Goal: Transaction & Acquisition: Download file/media

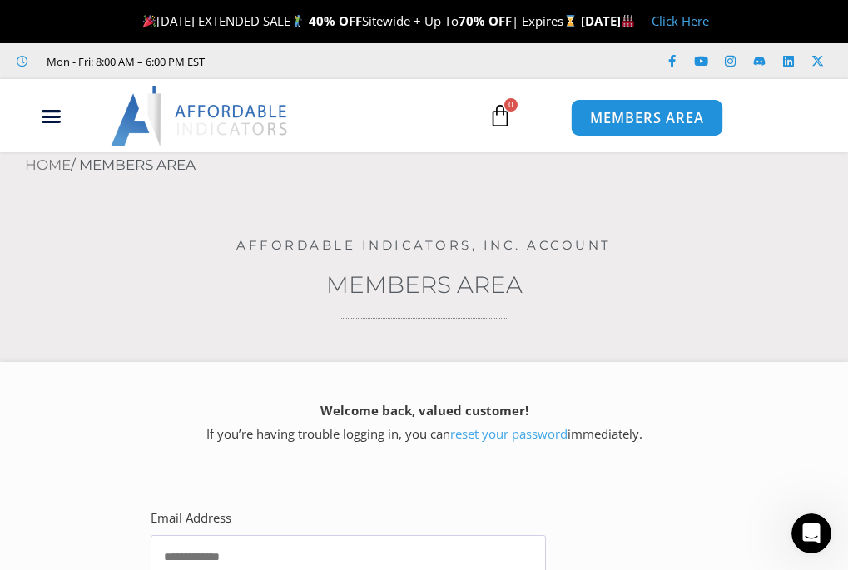
click at [666, 117] on span "MEMBERS AREA" at bounding box center [647, 119] width 114 height 14
click at [666, 116] on span "MEMBERS AREA" at bounding box center [647, 119] width 114 height 14
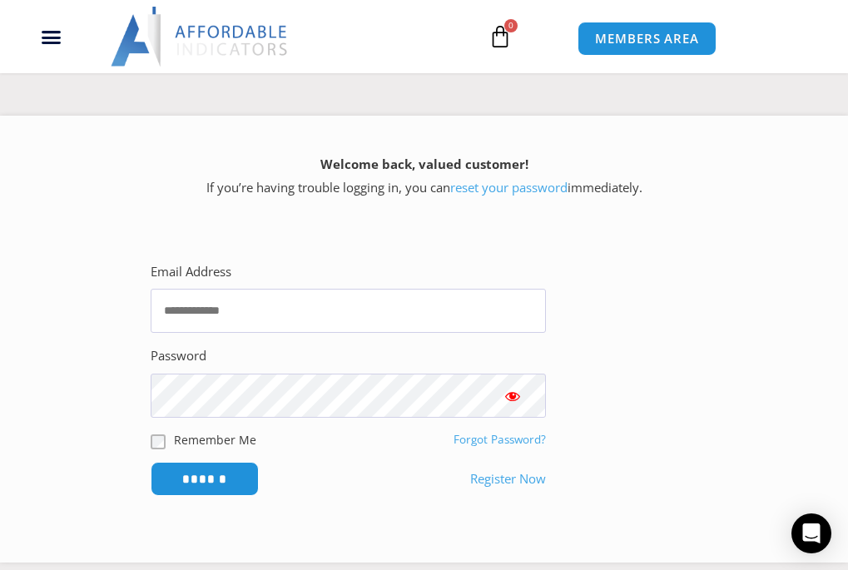
scroll to position [250, 0]
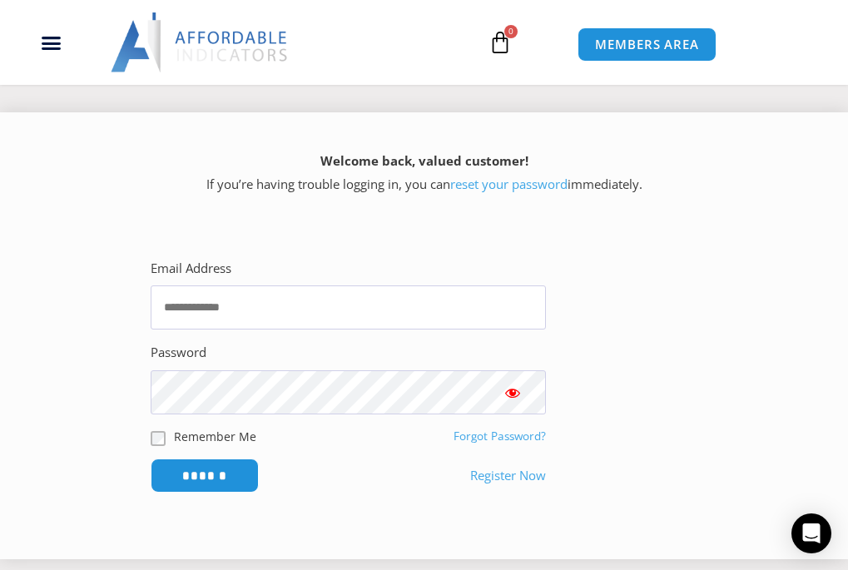
click at [499, 185] on link "reset your password" at bounding box center [508, 184] width 117 height 17
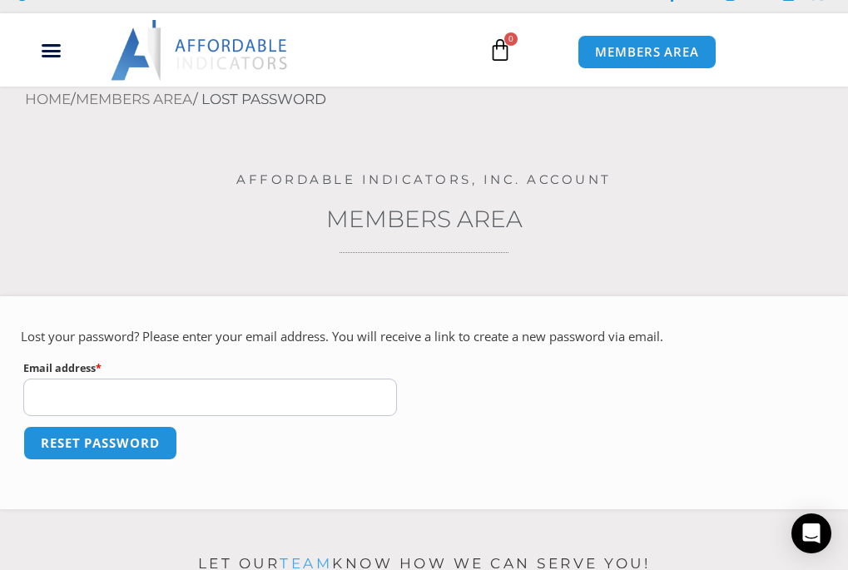
scroll to position [166, 0]
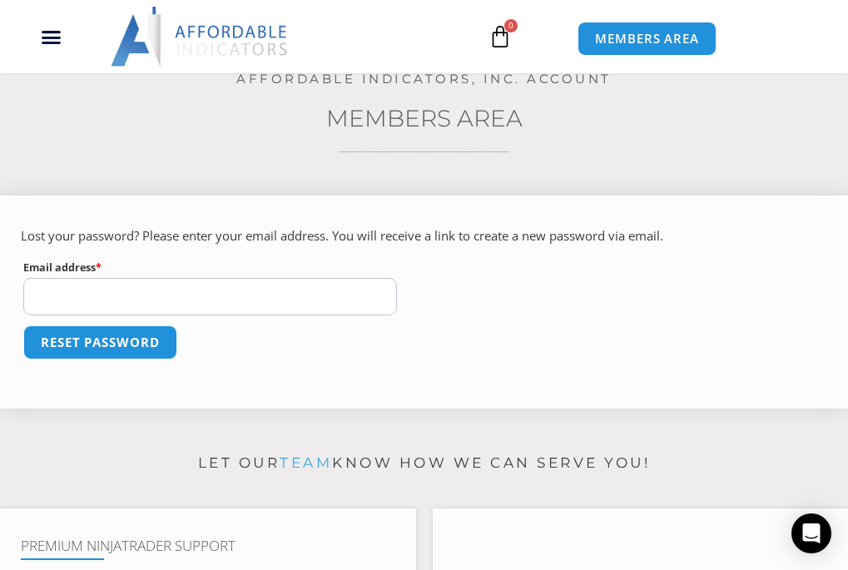
click at [88, 295] on input "Email address * Required" at bounding box center [210, 296] width 374 height 37
type input "**********"
click at [97, 334] on button "Reset password" at bounding box center [99, 343] width 161 height 36
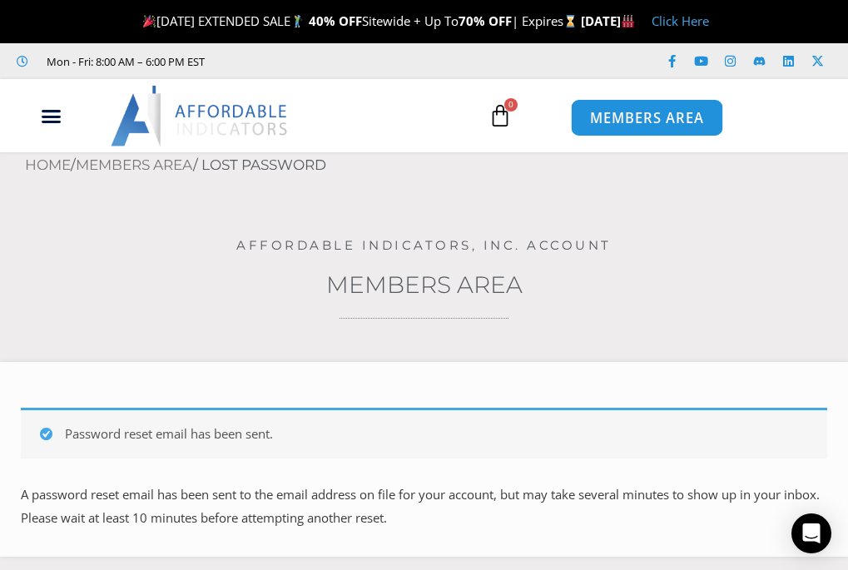
click at [647, 112] on span "MEMBERS AREA" at bounding box center [647, 119] width 114 height 14
click at [638, 118] on span "MEMBERS AREA" at bounding box center [647, 119] width 114 height 14
click at [638, 117] on span "MEMBERS AREA" at bounding box center [647, 119] width 114 height 14
click at [634, 118] on span "MEMBERS AREA" at bounding box center [647, 119] width 114 height 14
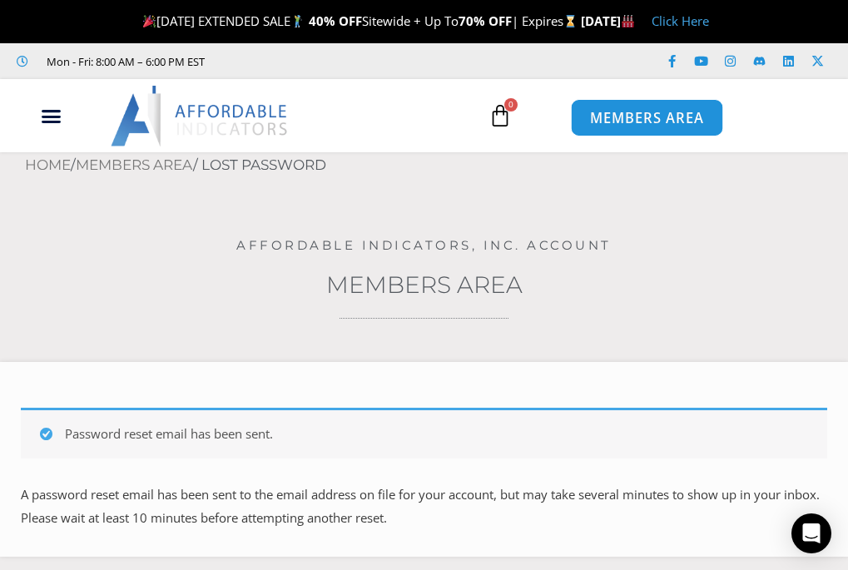
click at [634, 117] on span "MEMBERS AREA" at bounding box center [647, 119] width 114 height 14
click at [631, 113] on span "MEMBERS AREA" at bounding box center [647, 119] width 114 height 14
click at [628, 113] on span "MEMBERS AREA" at bounding box center [647, 119] width 114 height 14
click at [628, 115] on span "MEMBERS AREA" at bounding box center [647, 119] width 114 height 14
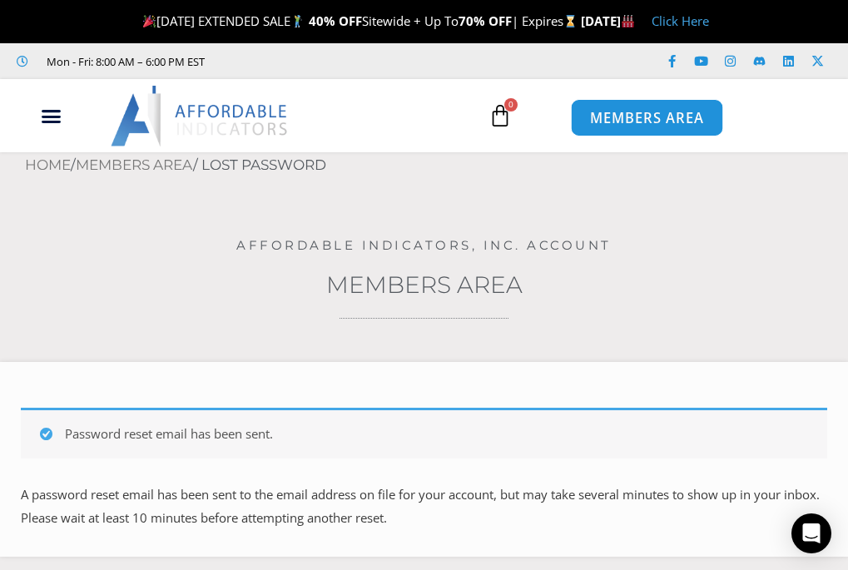
click at [647, 114] on span "MEMBERS AREA" at bounding box center [647, 119] width 114 height 14
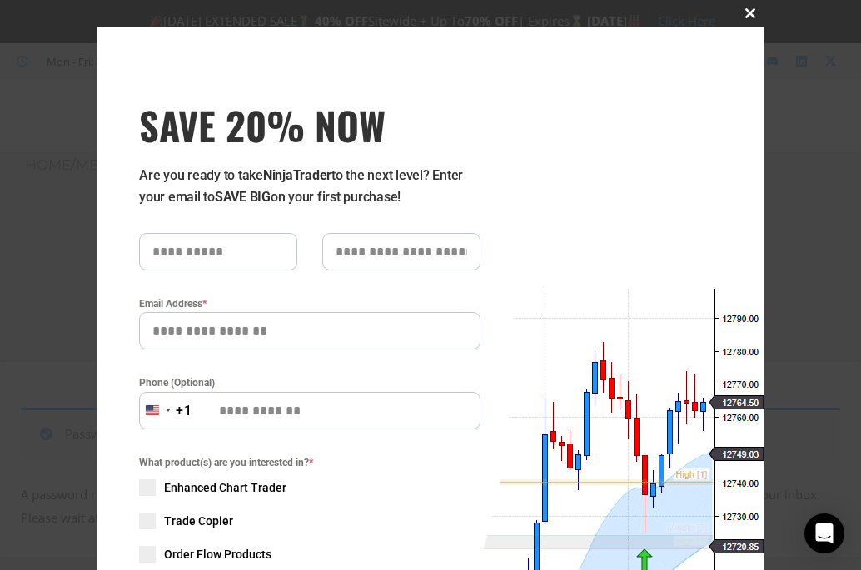
click at [739, 10] on span at bounding box center [750, 13] width 27 height 10
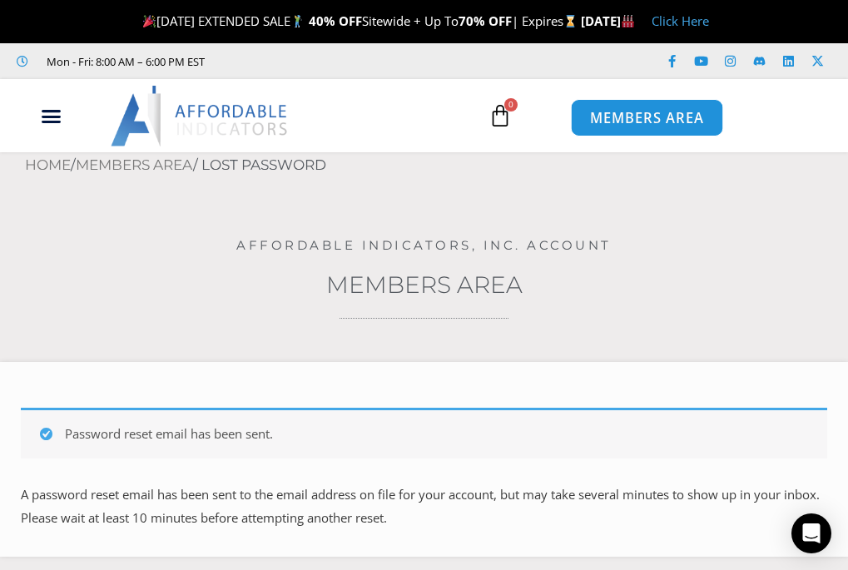
click at [669, 112] on span "MEMBERS AREA" at bounding box center [647, 119] width 114 height 14
click at [663, 113] on span "MEMBERS AREA" at bounding box center [647, 119] width 114 height 14
click at [667, 117] on span "MEMBERS AREA" at bounding box center [647, 119] width 114 height 14
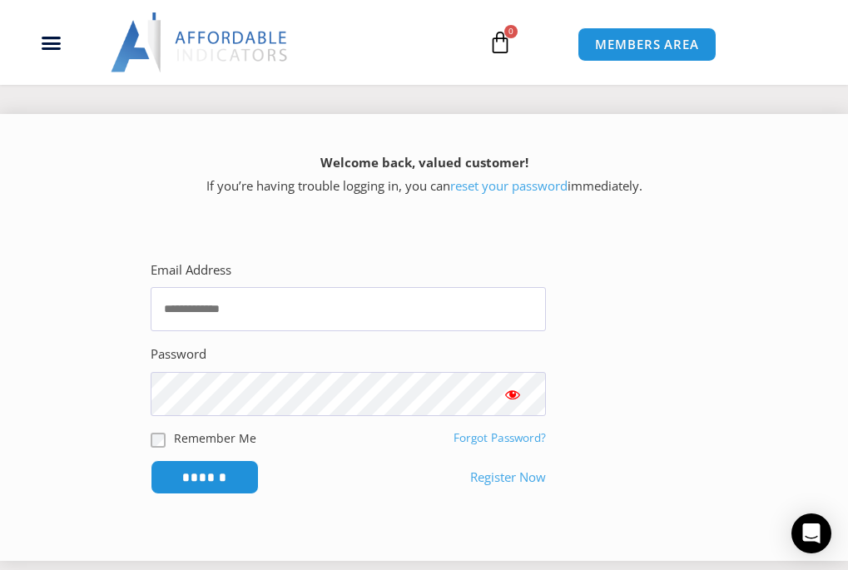
scroll to position [250, 0]
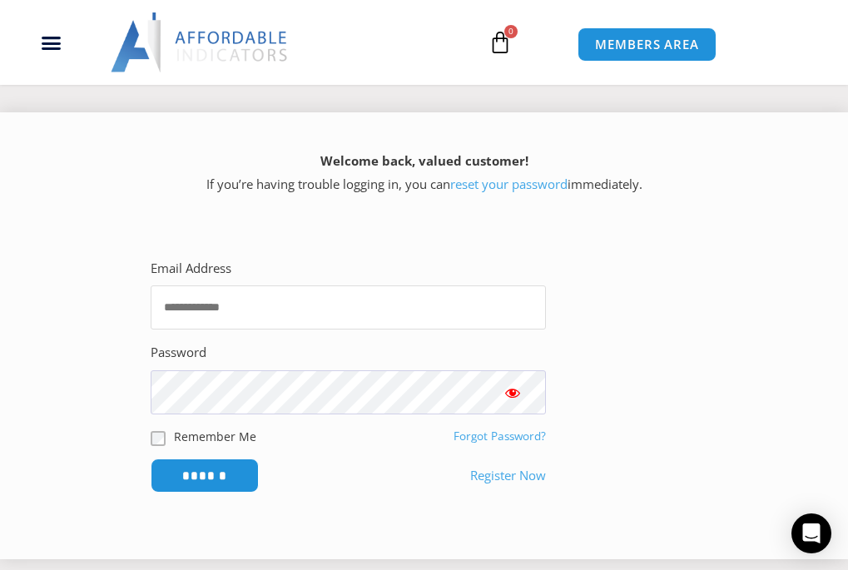
click at [208, 305] on input "Email Address" at bounding box center [348, 307] width 395 height 44
type input "**********"
click at [206, 475] on input "******" at bounding box center [205, 476] width 114 height 36
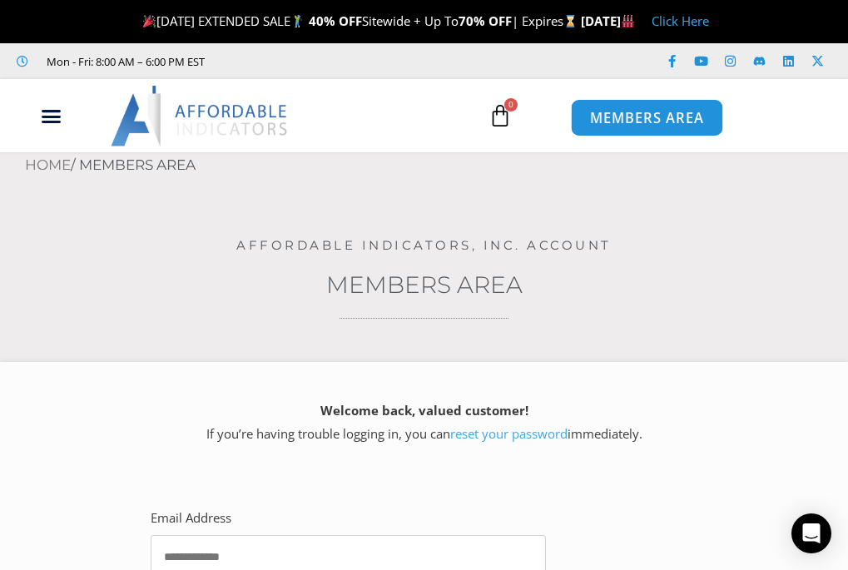
click at [597, 112] on span "MEMBERS AREA" at bounding box center [647, 119] width 114 height 14
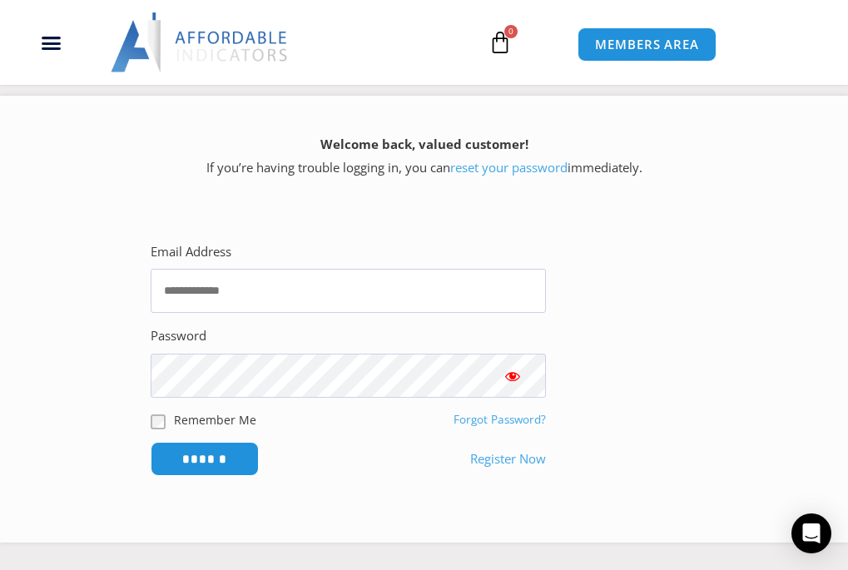
scroll to position [300, 0]
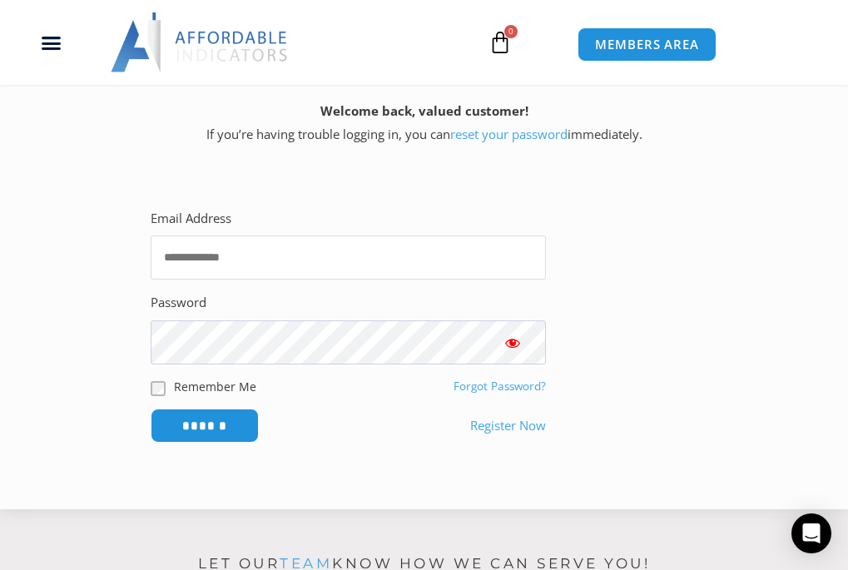
click at [255, 259] on input "Email Address" at bounding box center [348, 258] width 395 height 44
type input "**********"
click at [203, 416] on input "******" at bounding box center [205, 426] width 114 height 36
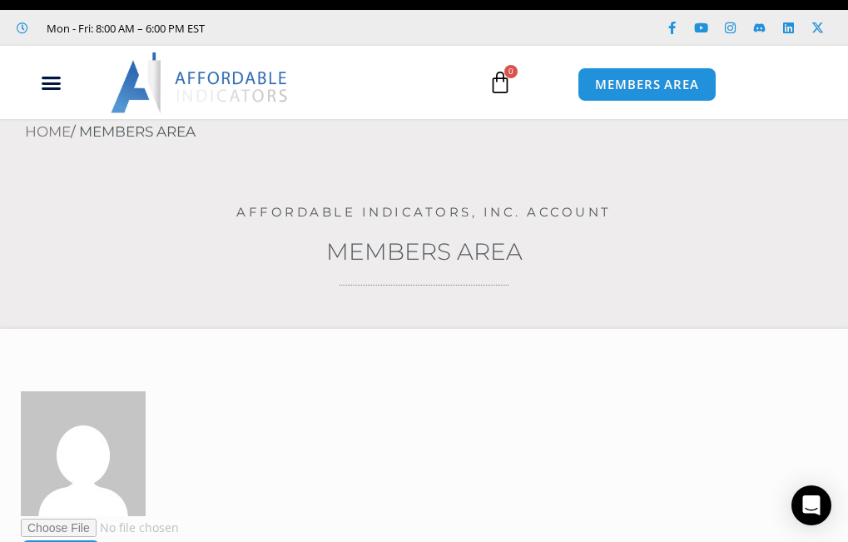
scroll to position [67, 0]
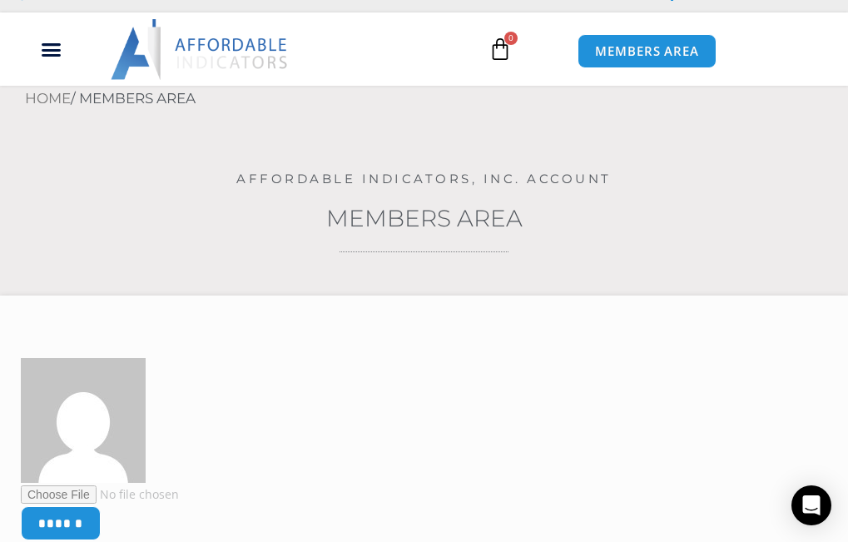
click at [562, 162] on div "Affordable Indicators, Inc. Account" at bounding box center [424, 164] width 848 height 43
drag, startPoint x: 550, startPoint y: 191, endPoint x: 454, endPoint y: 425, distance: 252.7
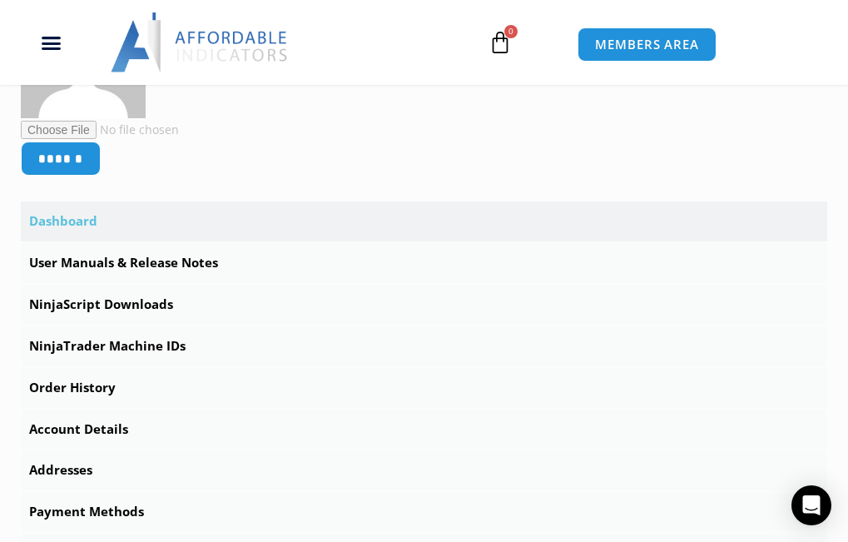
scroll to position [433, 0]
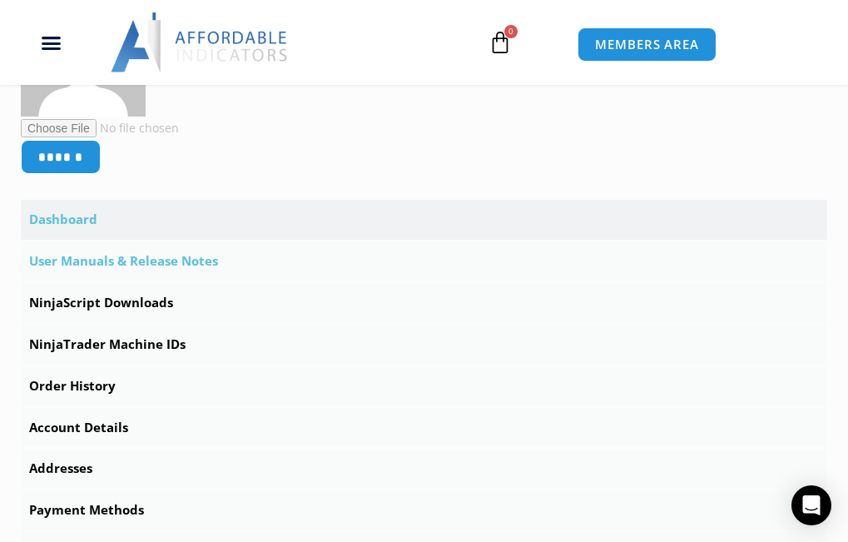
click at [182, 262] on link "User Manuals & Release Notes" at bounding box center [424, 261] width 806 height 40
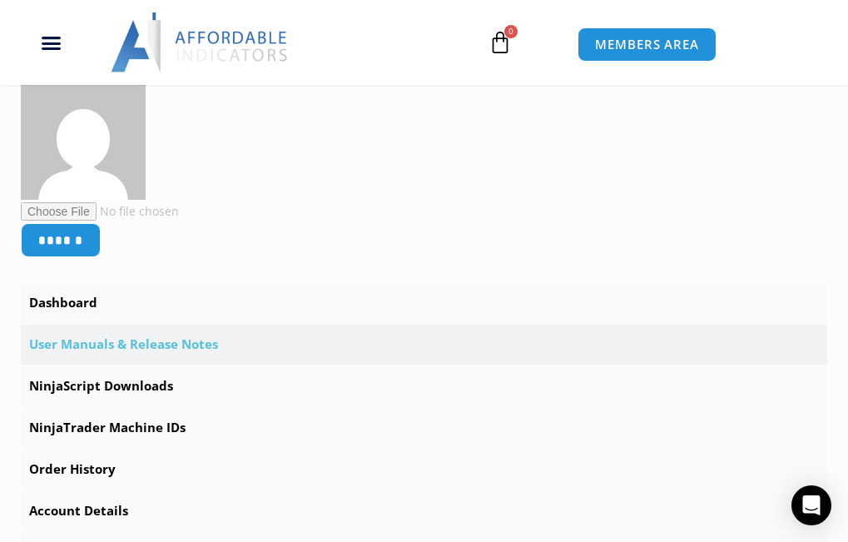
scroll to position [366, 0]
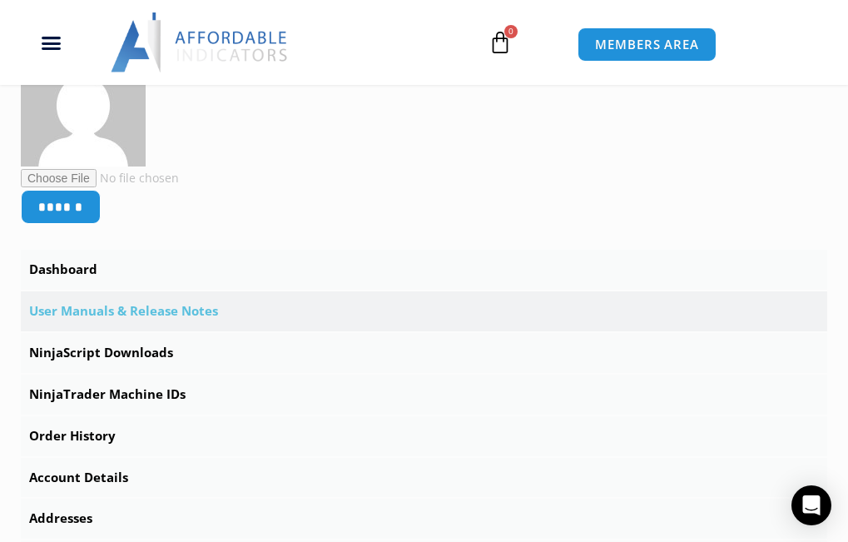
click at [116, 310] on link "User Manuals & Release Notes" at bounding box center [424, 311] width 806 height 40
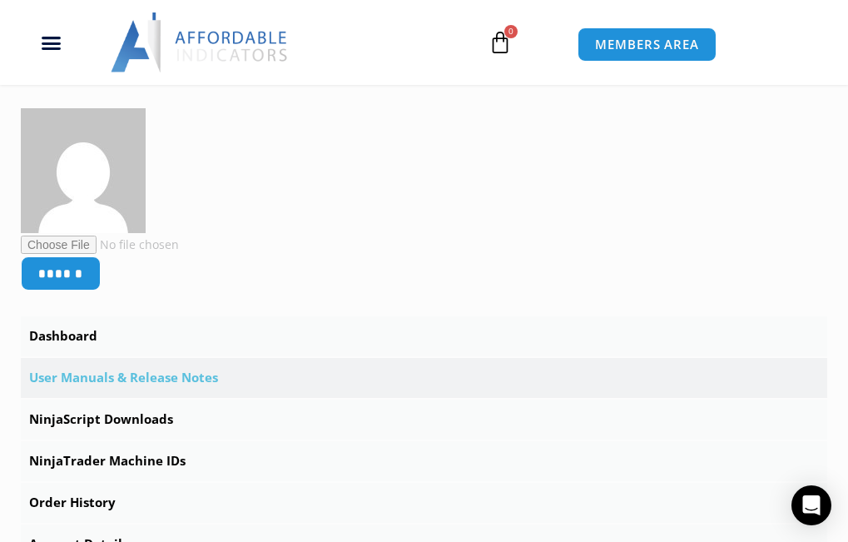
scroll to position [333, 0]
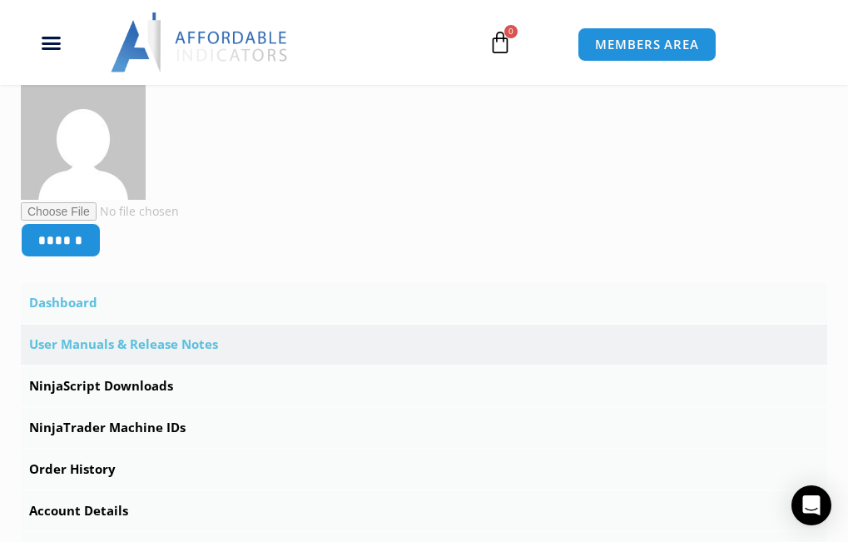
click at [60, 300] on link "Dashboard" at bounding box center [424, 303] width 806 height 40
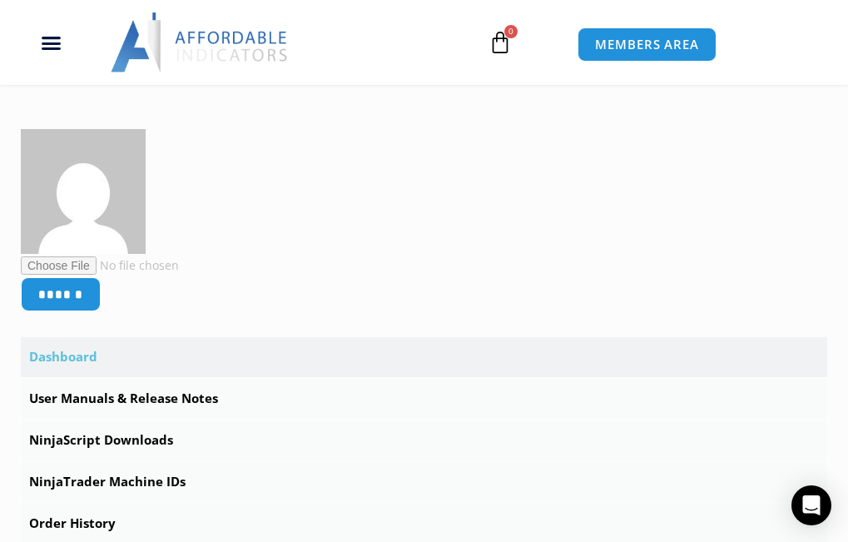
scroll to position [399, 0]
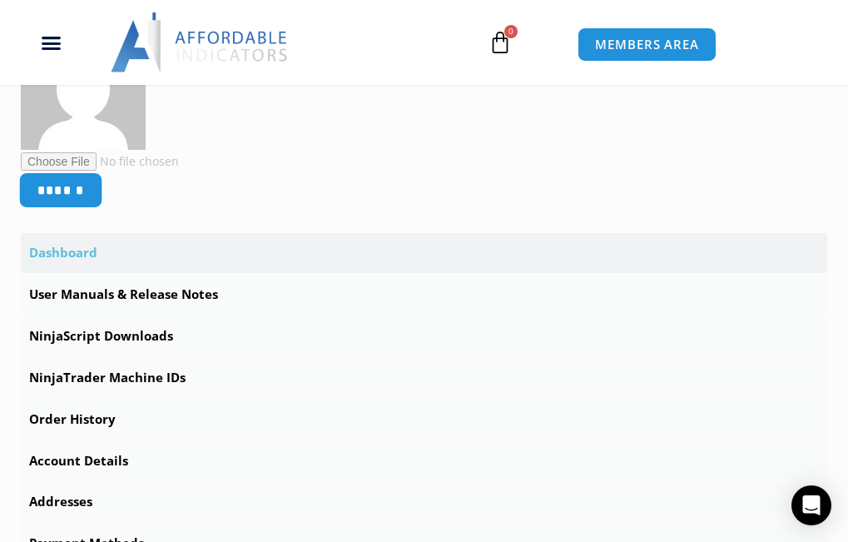
click at [56, 193] on input "******" at bounding box center [61, 190] width 84 height 36
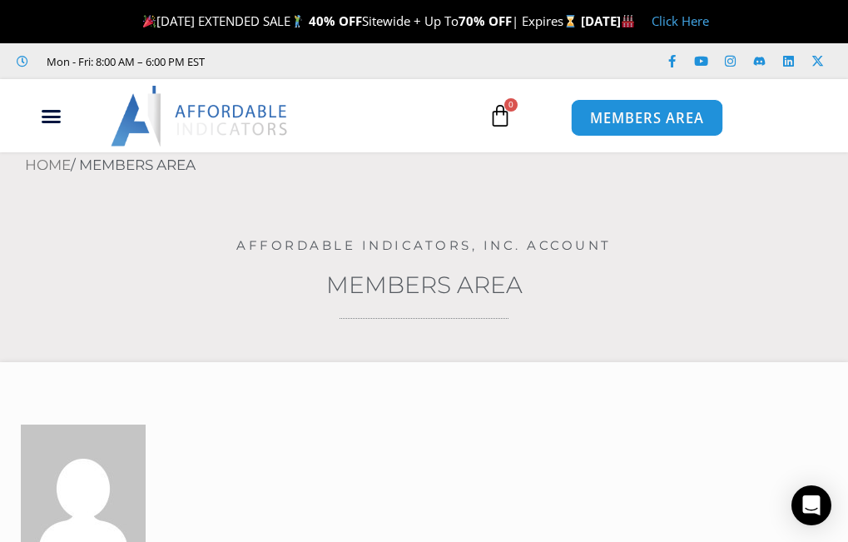
click at [608, 117] on span "MEMBERS AREA" at bounding box center [647, 119] width 114 height 14
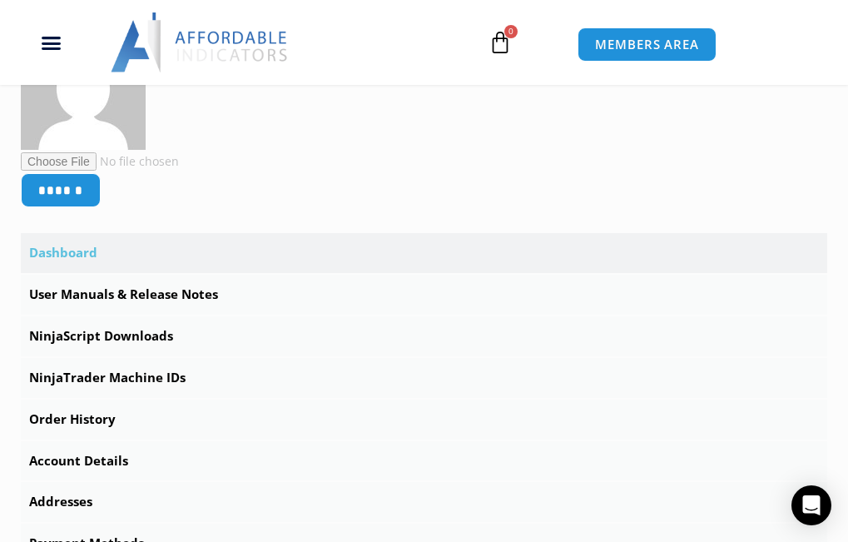
scroll to position [433, 0]
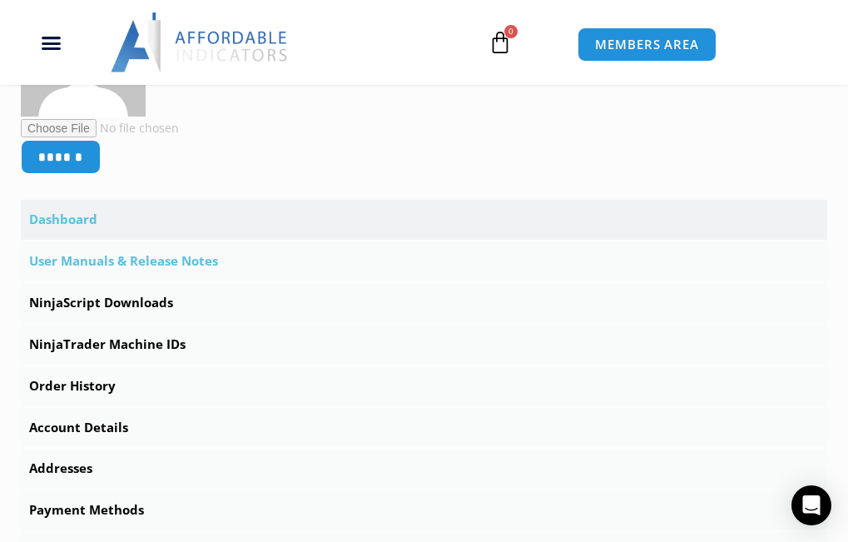
click at [159, 260] on link "User Manuals & Release Notes" at bounding box center [424, 261] width 806 height 40
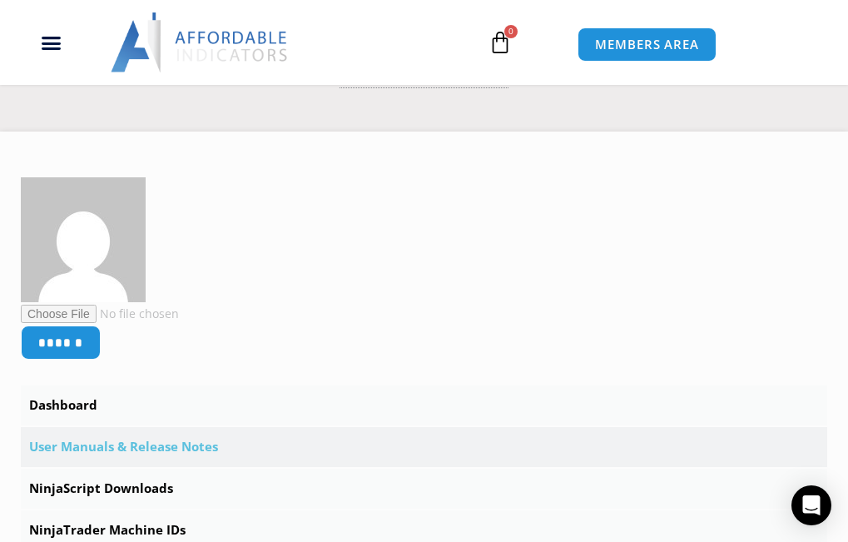
scroll to position [466, 0]
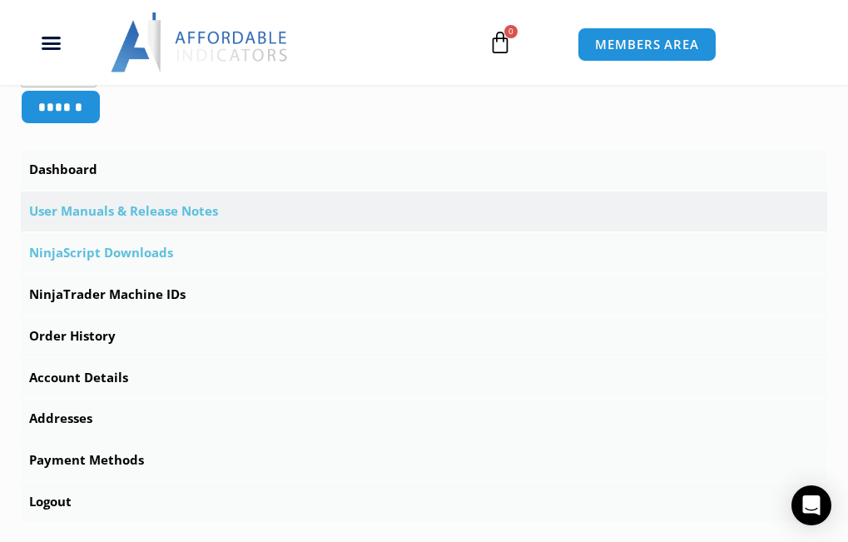
click at [102, 255] on link "NinjaScript Downloads" at bounding box center [424, 253] width 806 height 40
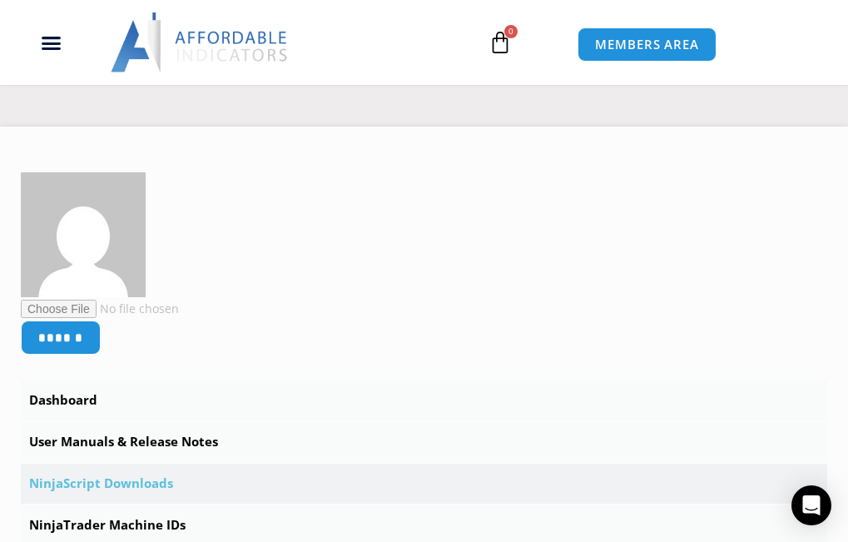
scroll to position [233, 0]
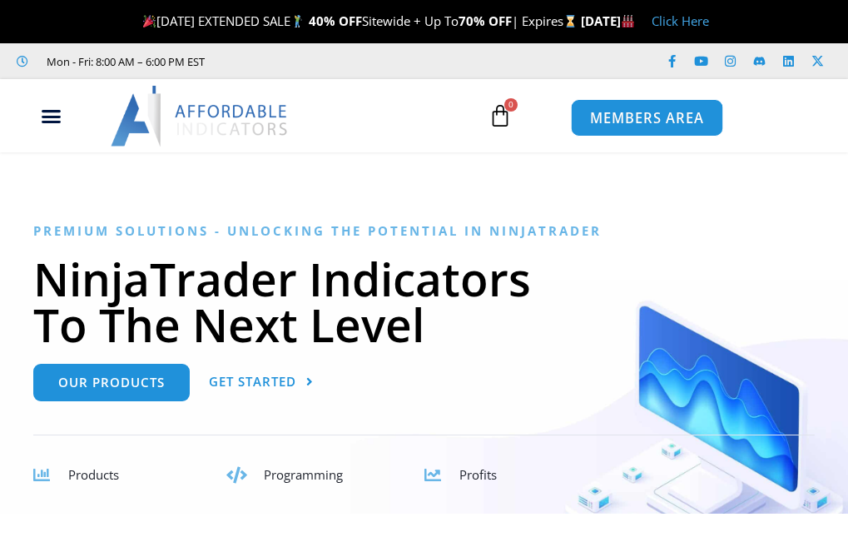
click at [619, 117] on span "MEMBERS AREA" at bounding box center [647, 119] width 114 height 14
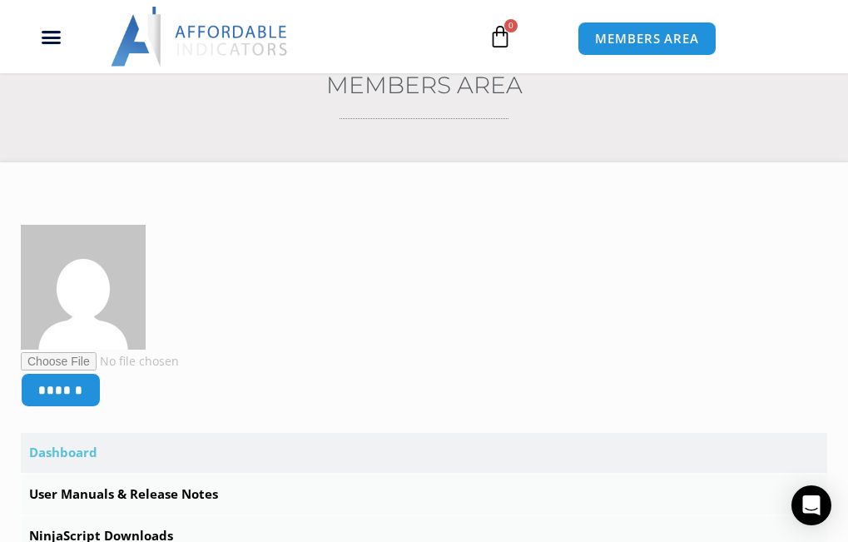
scroll to position [277, 0]
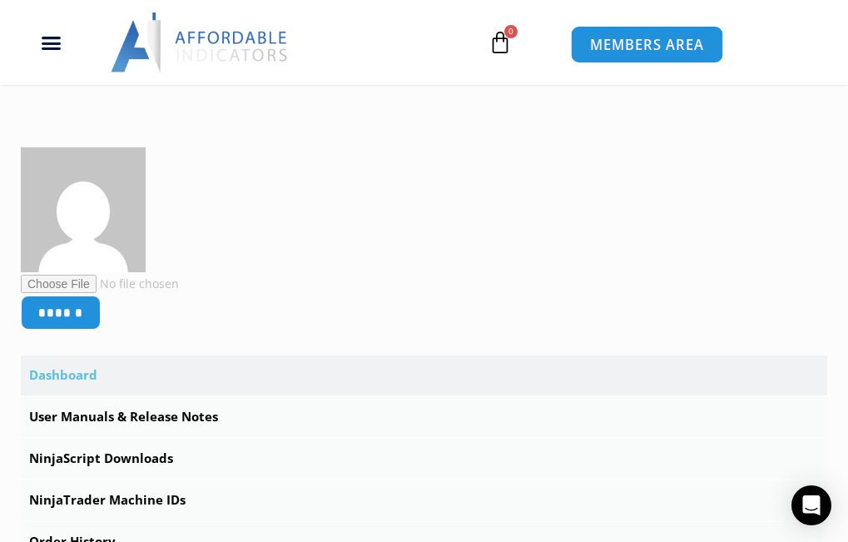
click at [680, 47] on span "MEMBERS AREA" at bounding box center [647, 44] width 114 height 14
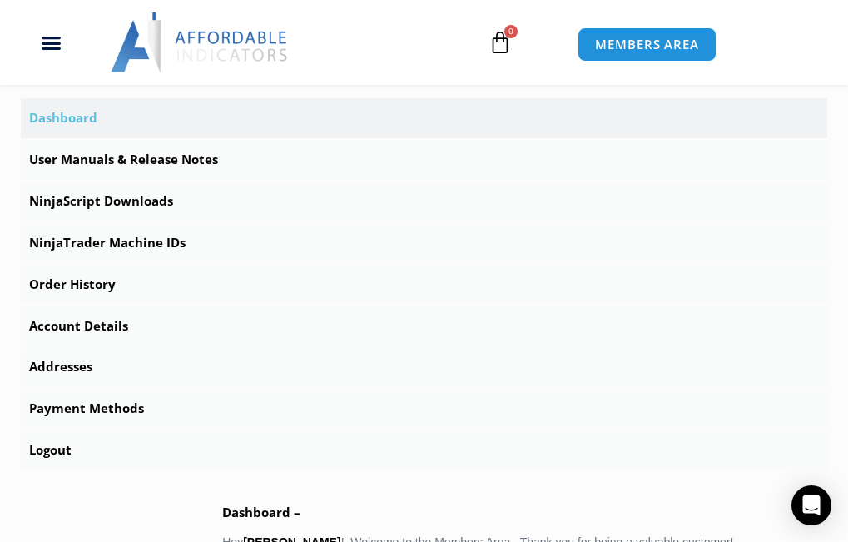
scroll to position [533, 0]
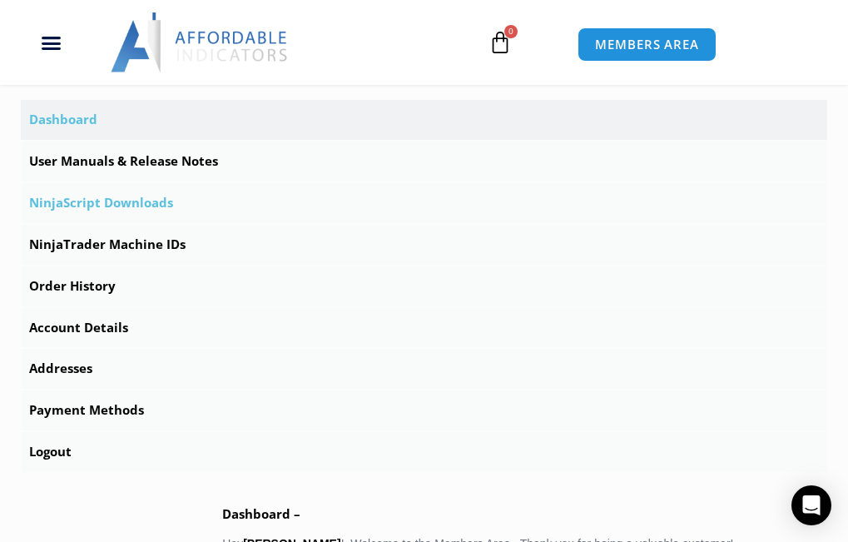
click at [116, 202] on link "NinjaScript Downloads" at bounding box center [424, 203] width 806 height 40
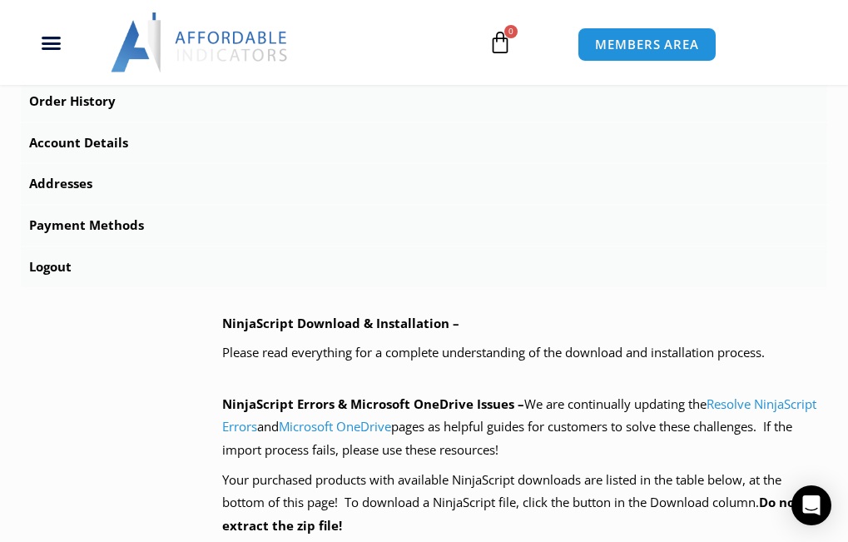
scroll to position [699, 0]
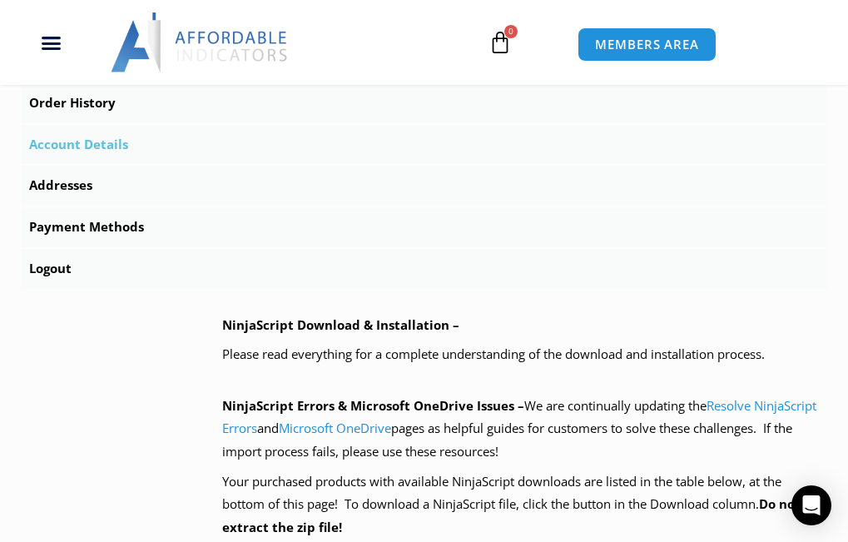
click at [295, 156] on link "Account Details" at bounding box center [424, 145] width 806 height 40
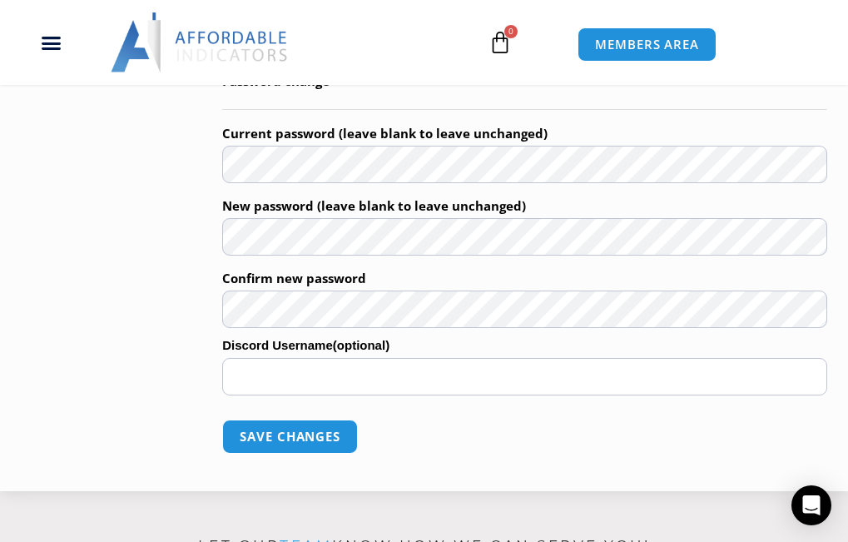
scroll to position [1232, 0]
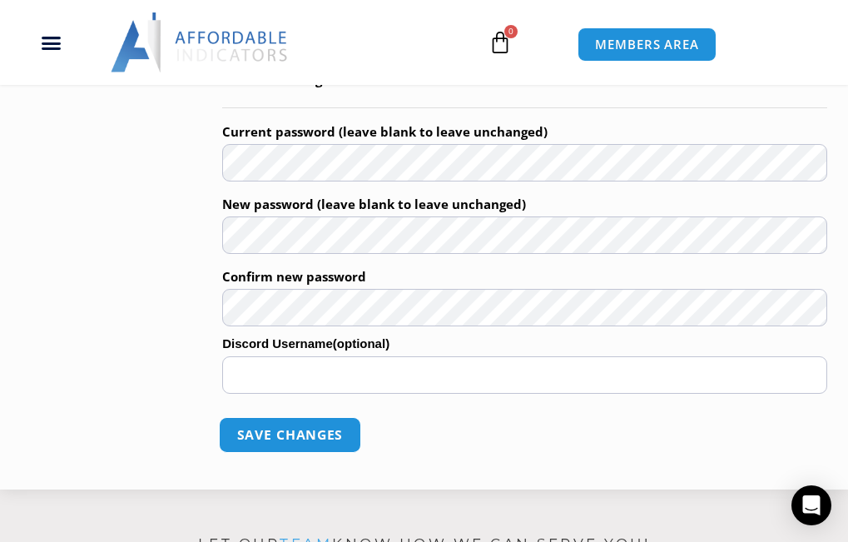
click at [260, 427] on button "Save changes" at bounding box center [290, 435] width 142 height 36
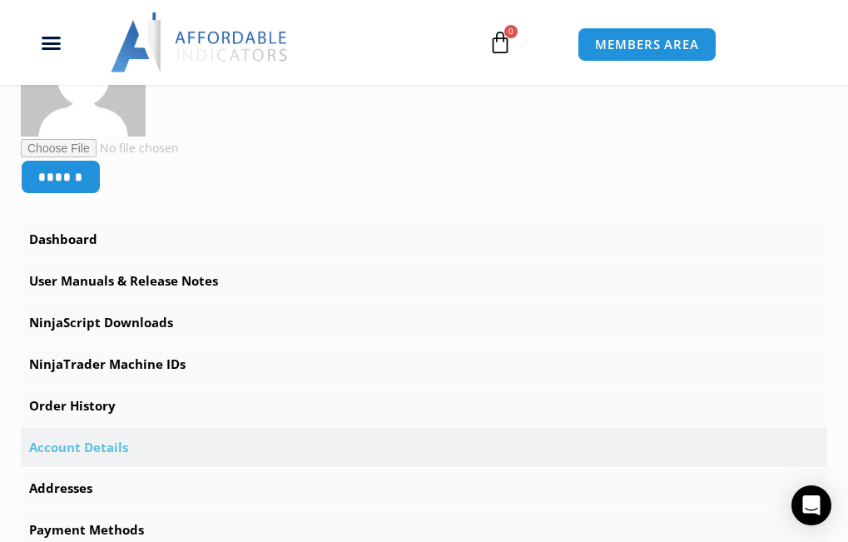
scroll to position [399, 0]
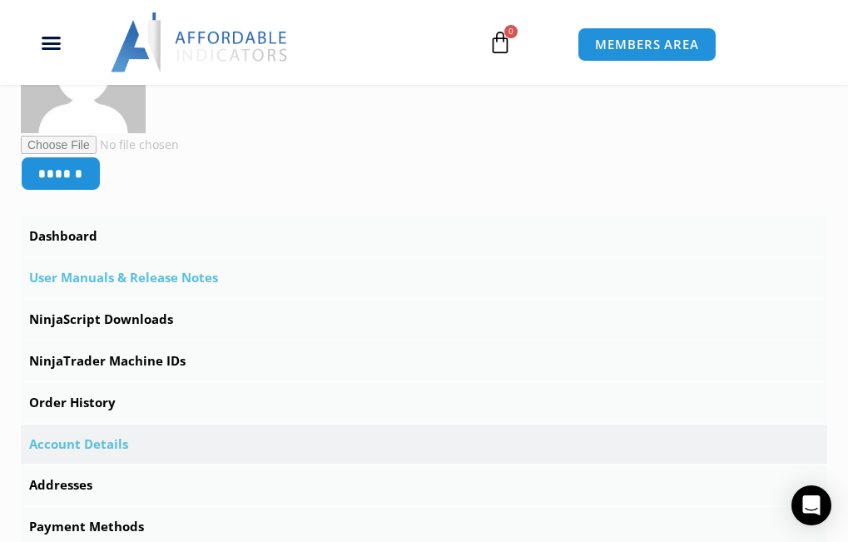
click at [143, 275] on link "User Manuals & Release Notes" at bounding box center [424, 278] width 806 height 40
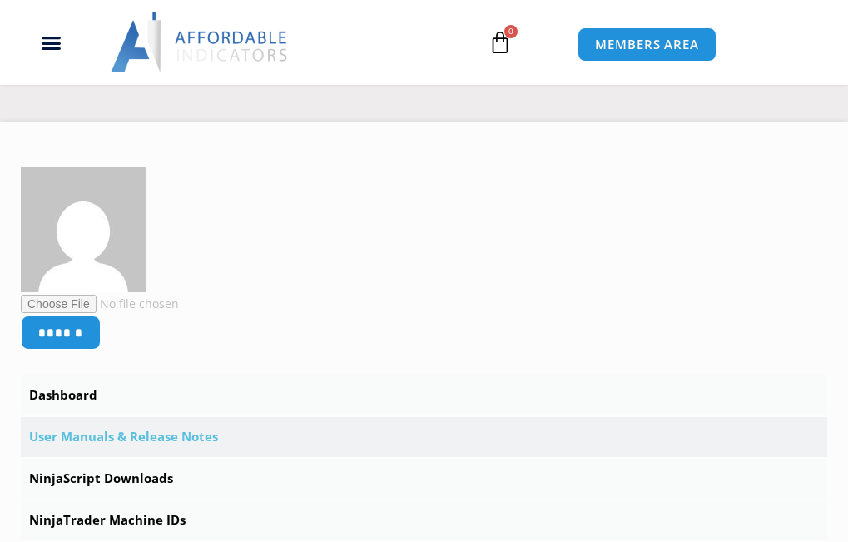
scroll to position [300, 0]
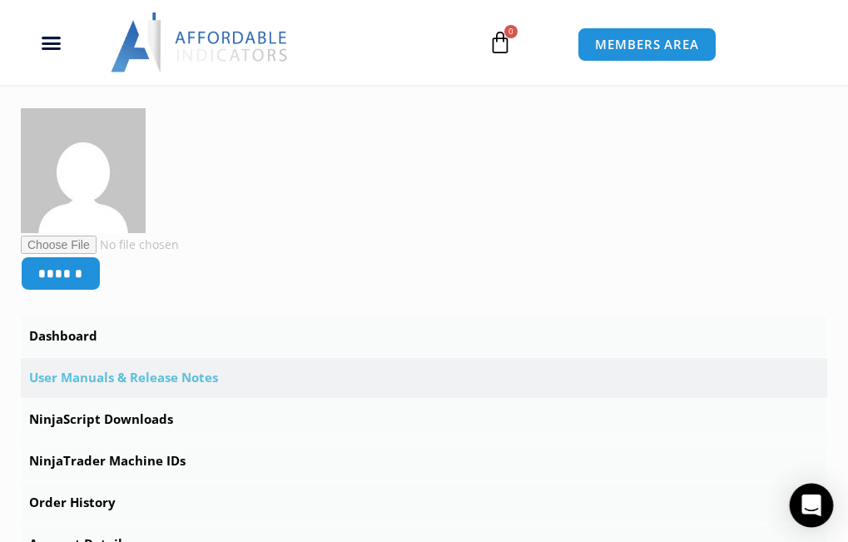
click at [802, 503] on icon "Open Intercom Messenger" at bounding box center [812, 505] width 22 height 22
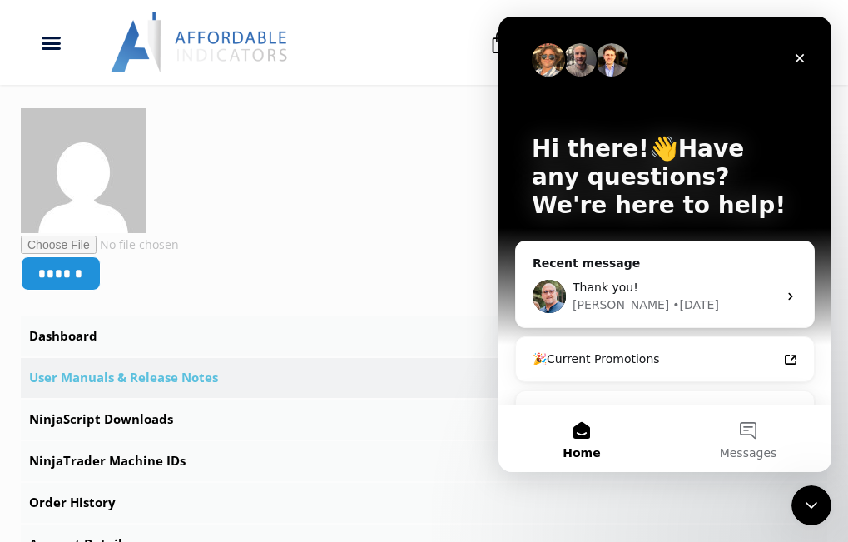
scroll to position [0, 0]
click at [801, 502] on icon "Close Intercom Messenger" at bounding box center [811, 505] width 20 height 20
click at [797, 57] on icon "Close" at bounding box center [799, 58] width 13 height 13
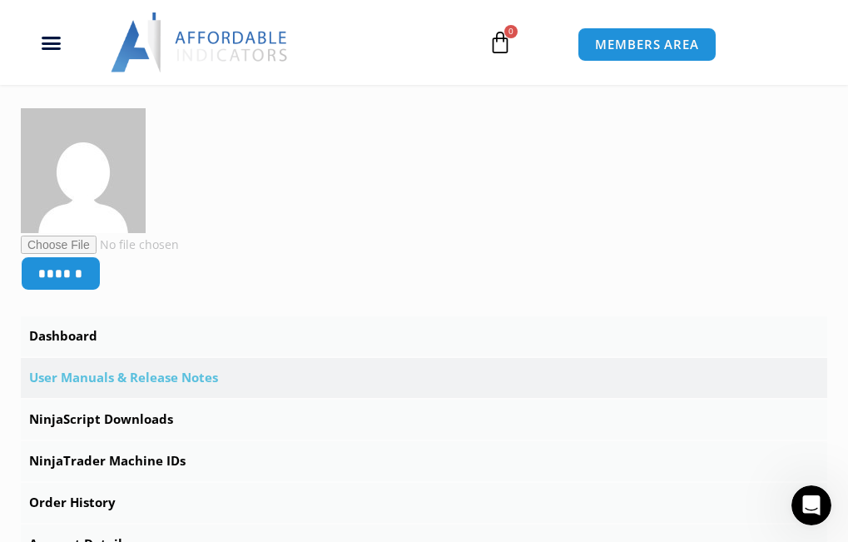
click at [797, 57] on div "MEMBERS AREA" at bounding box center [699, 42] width 263 height 38
click at [156, 419] on link "NinjaScript Downloads" at bounding box center [424, 419] width 806 height 40
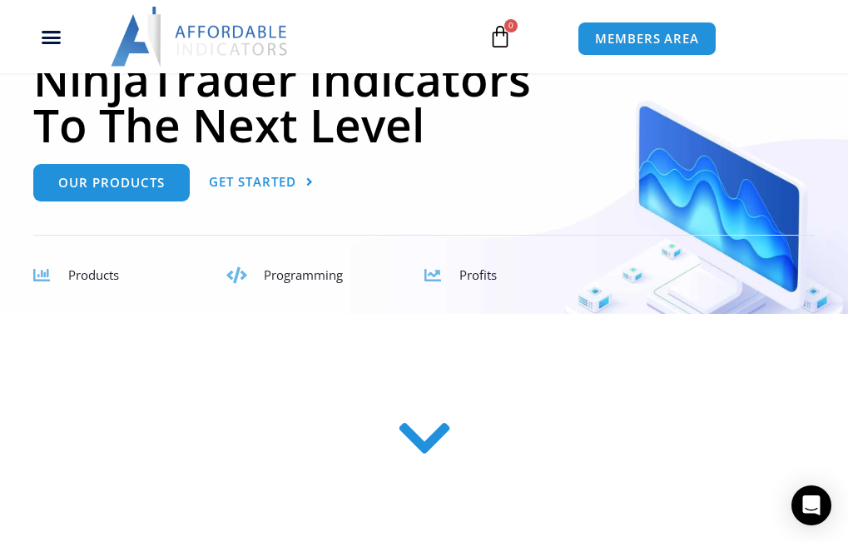
scroll to position [166, 0]
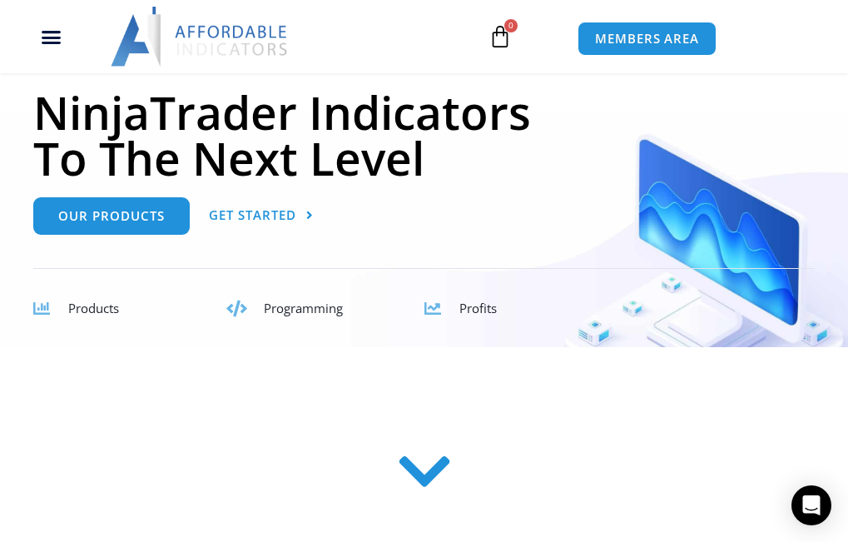
click at [42, 310] on icon at bounding box center [41, 308] width 17 height 17
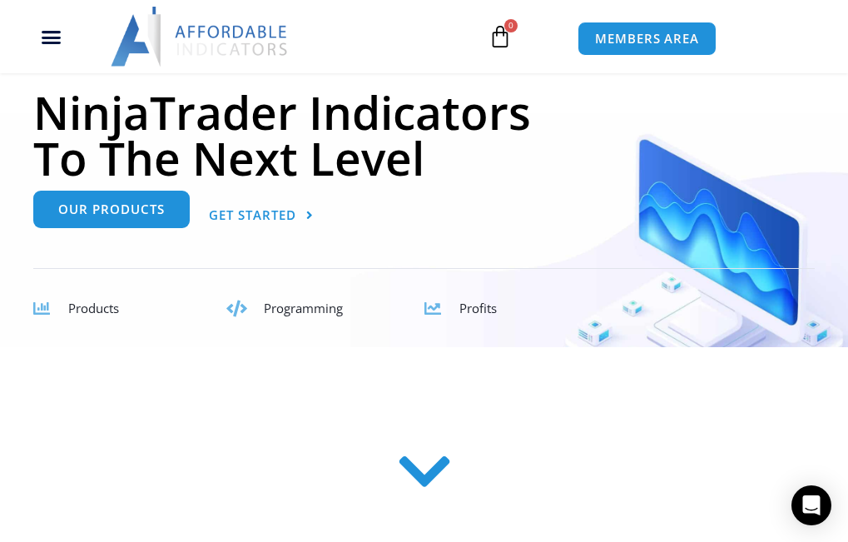
click at [122, 212] on span "Our Products" at bounding box center [111, 209] width 107 height 12
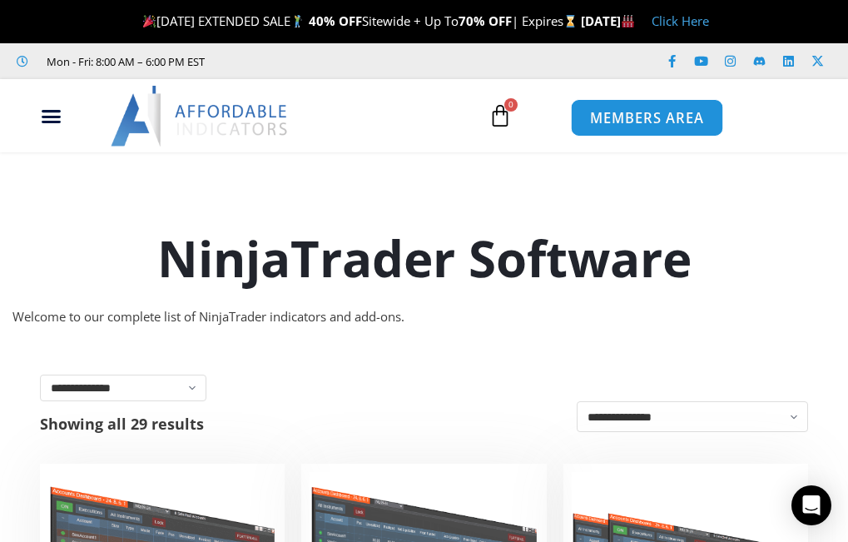
click at [610, 112] on span "MEMBERS AREA" at bounding box center [647, 119] width 114 height 14
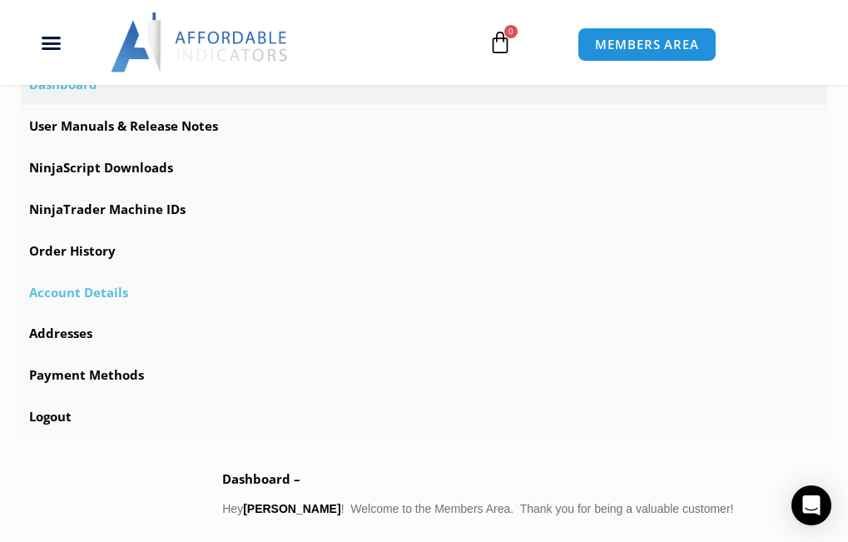
scroll to position [566, 0]
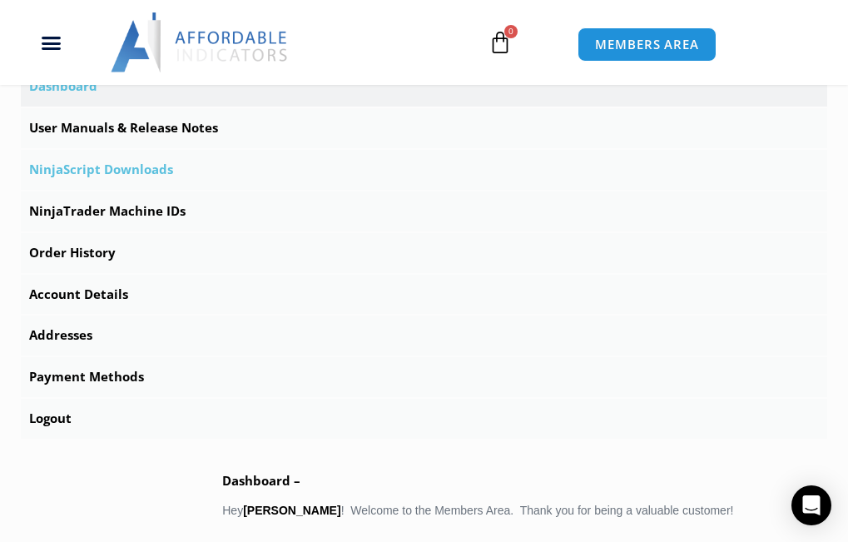
click at [120, 167] on link "NinjaScript Downloads" at bounding box center [424, 170] width 806 height 40
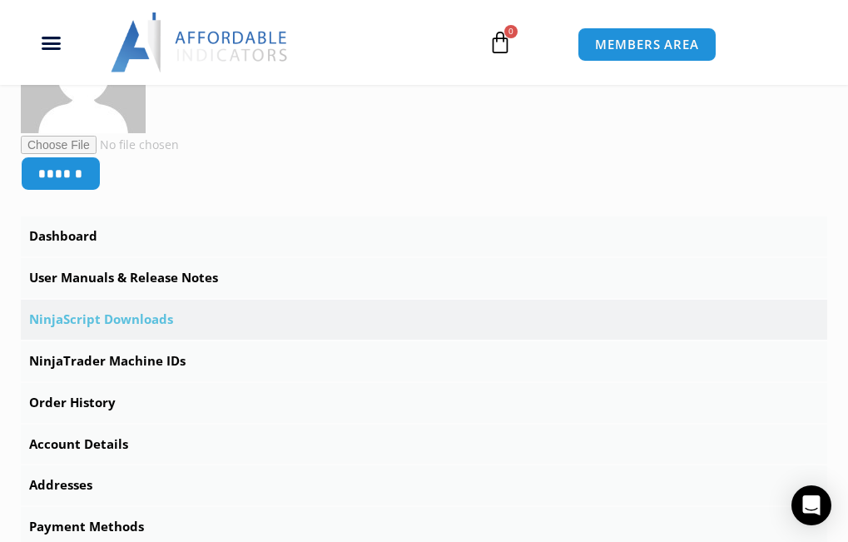
scroll to position [433, 0]
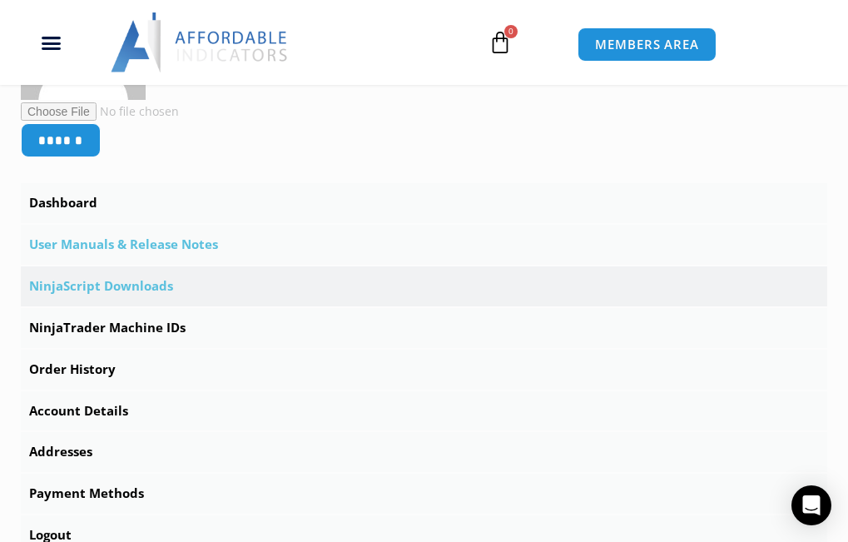
click at [125, 241] on link "User Manuals & Release Notes" at bounding box center [424, 245] width 806 height 40
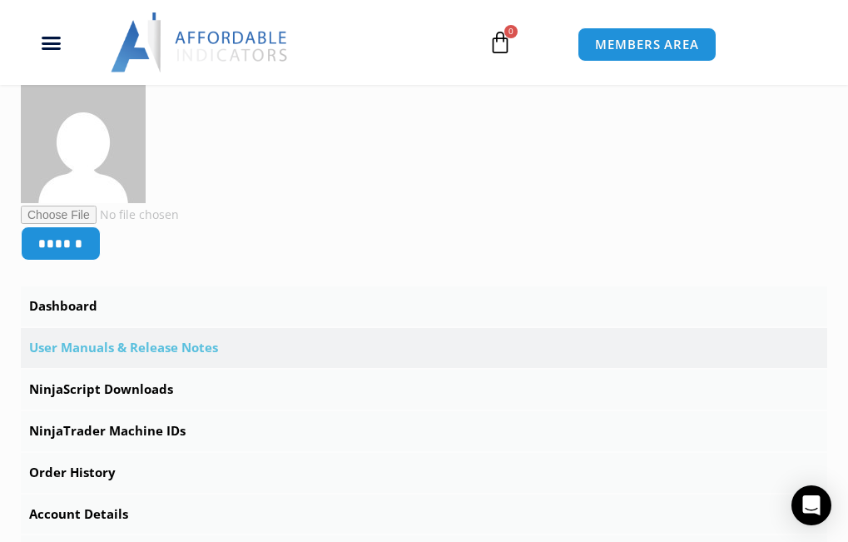
scroll to position [333, 0]
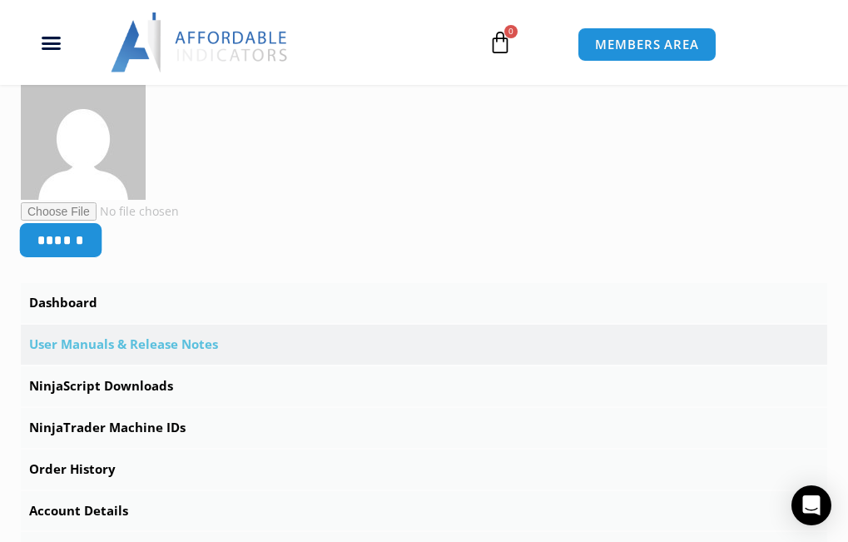
click at [91, 238] on input "******" at bounding box center [61, 240] width 84 height 36
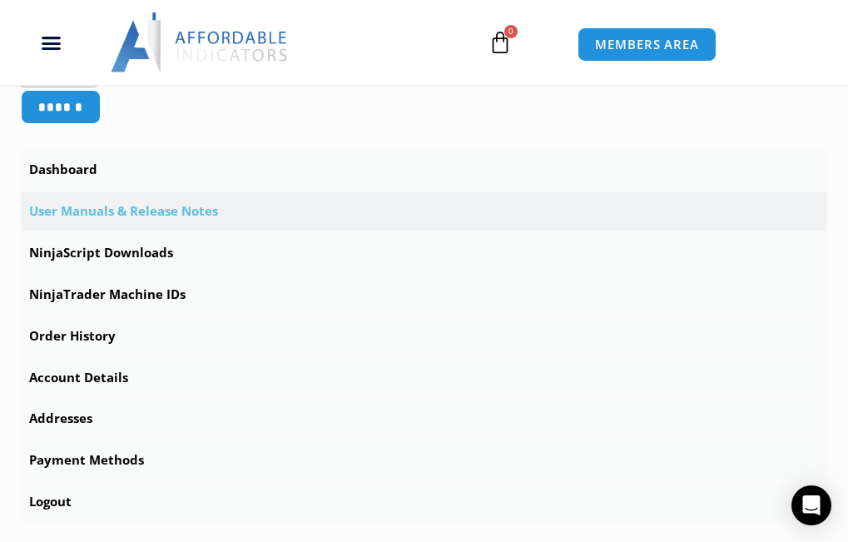
scroll to position [433, 0]
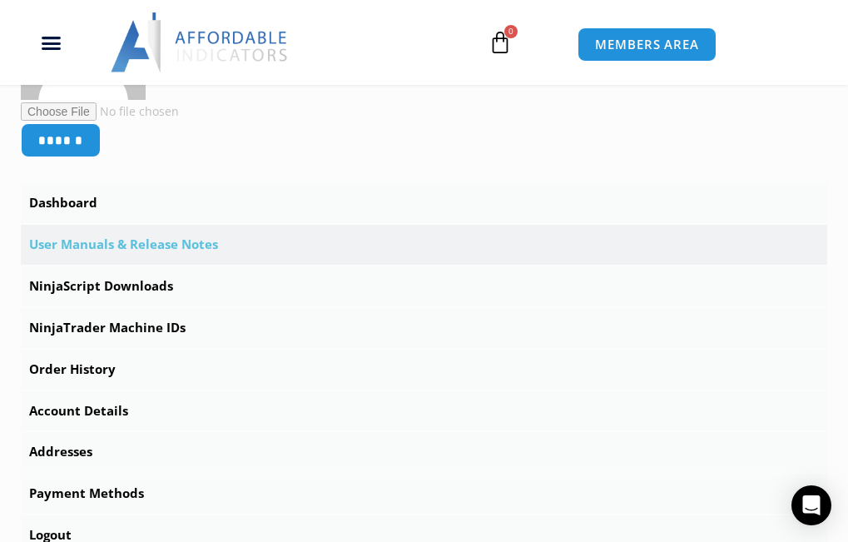
click at [91, 238] on link "User Manuals & Release Notes" at bounding box center [424, 245] width 806 height 40
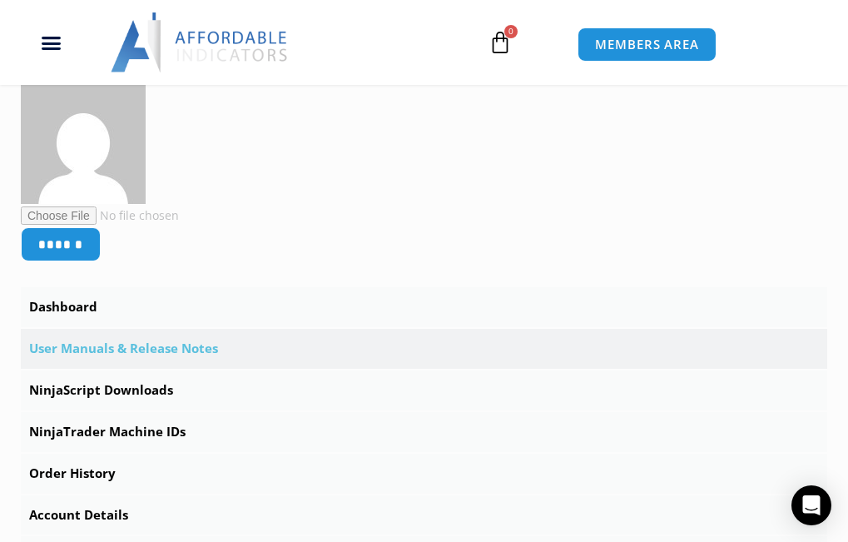
scroll to position [333, 0]
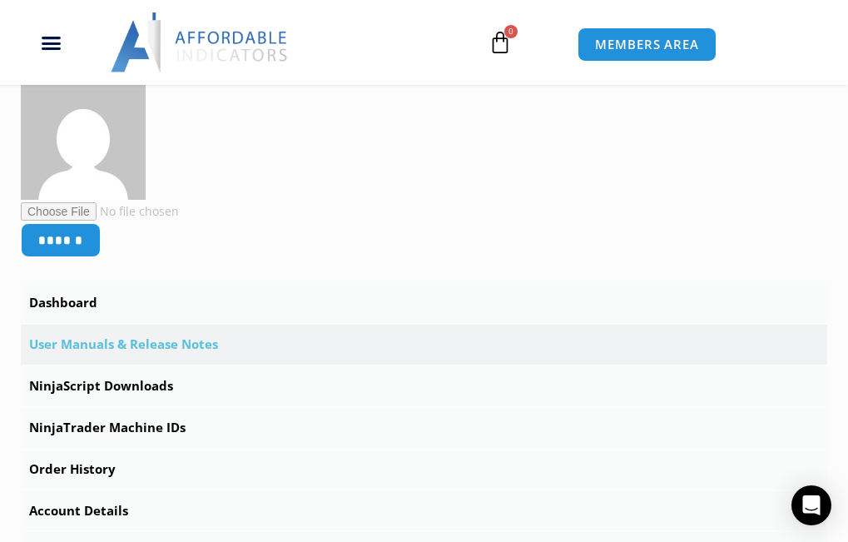
click at [498, 44] on icon at bounding box center [500, 42] width 23 height 23
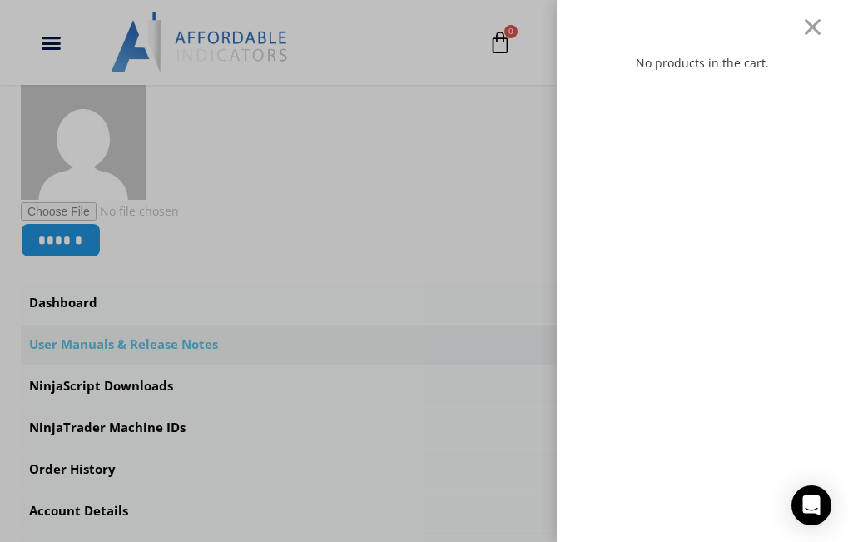
click at [498, 44] on div "No products in the cart." at bounding box center [424, 271] width 848 height 542
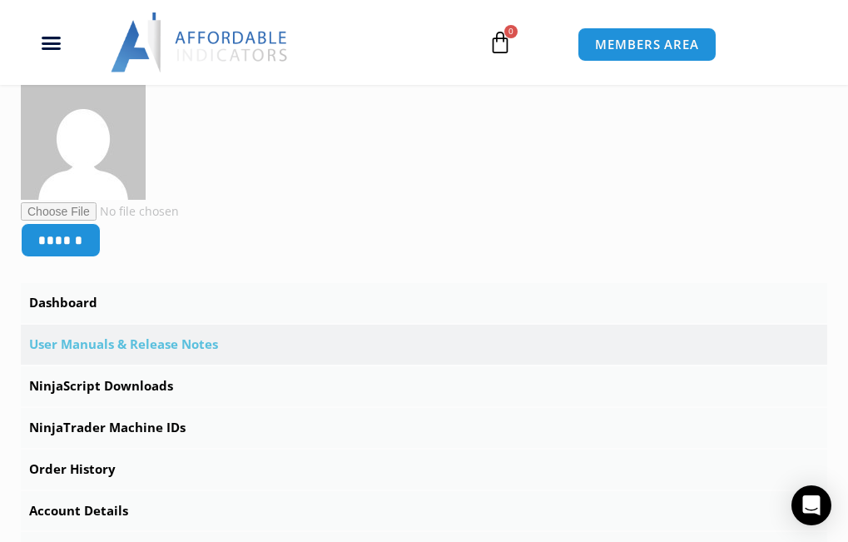
click at [498, 44] on icon at bounding box center [500, 42] width 23 height 23
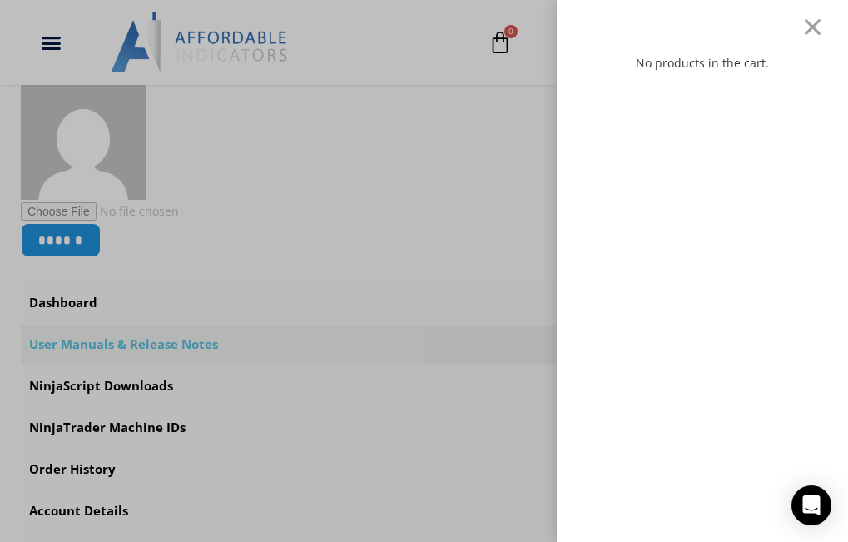
click at [498, 44] on div "No products in the cart." at bounding box center [424, 271] width 848 height 542
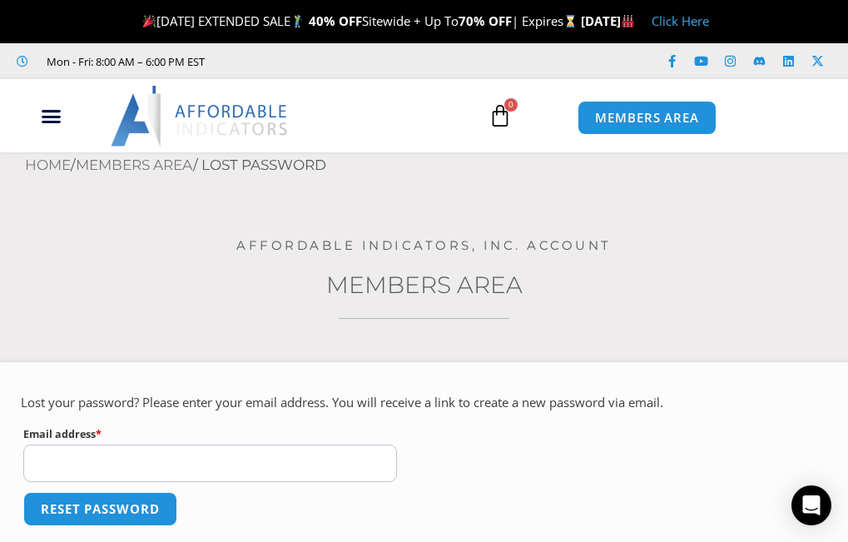
scroll to position [33, 0]
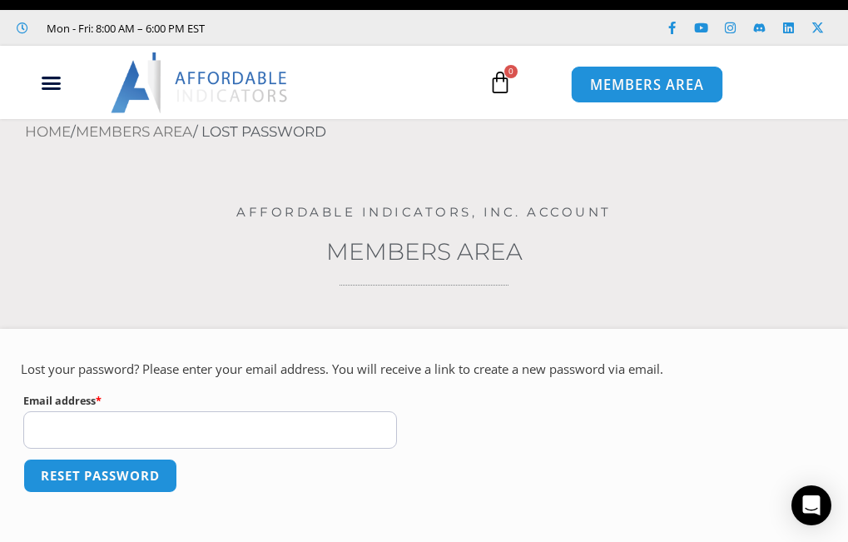
click at [626, 85] on span "MEMBERS AREA" at bounding box center [647, 85] width 114 height 14
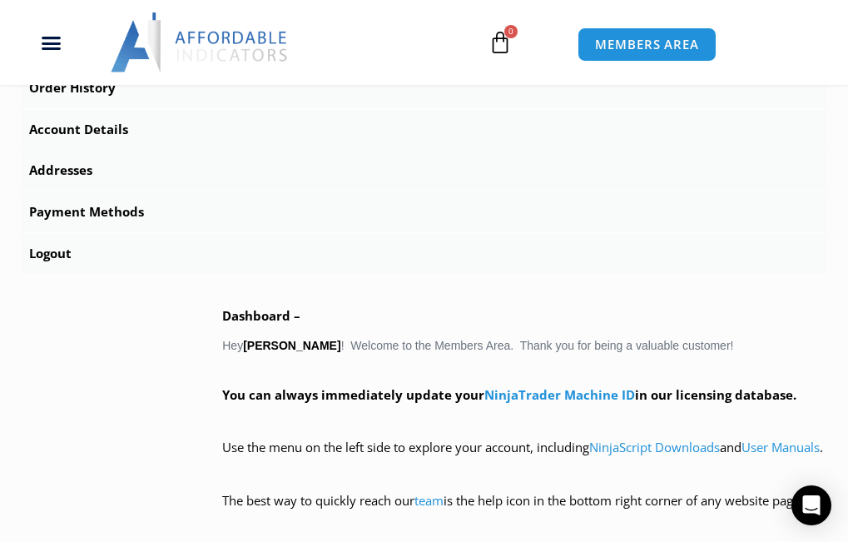
scroll to position [732, 0]
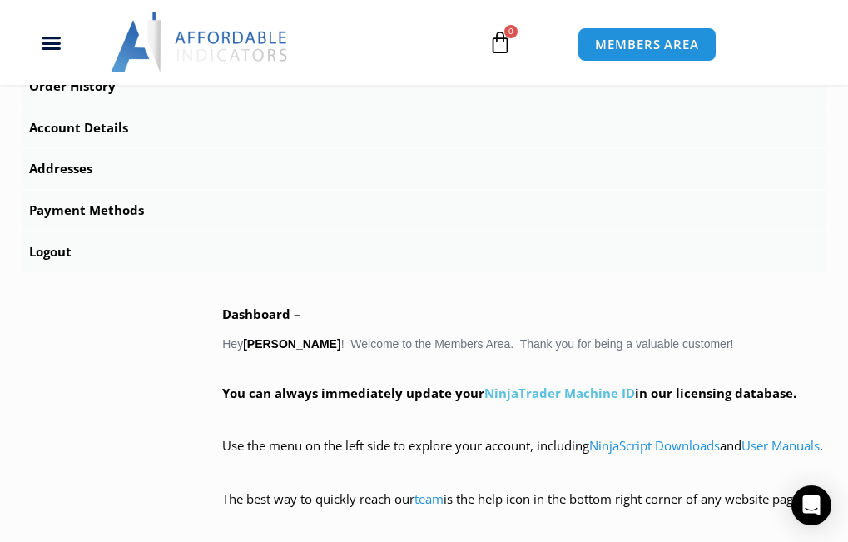
click at [543, 392] on link "NinjaTrader Machine ID" at bounding box center [559, 393] width 151 height 17
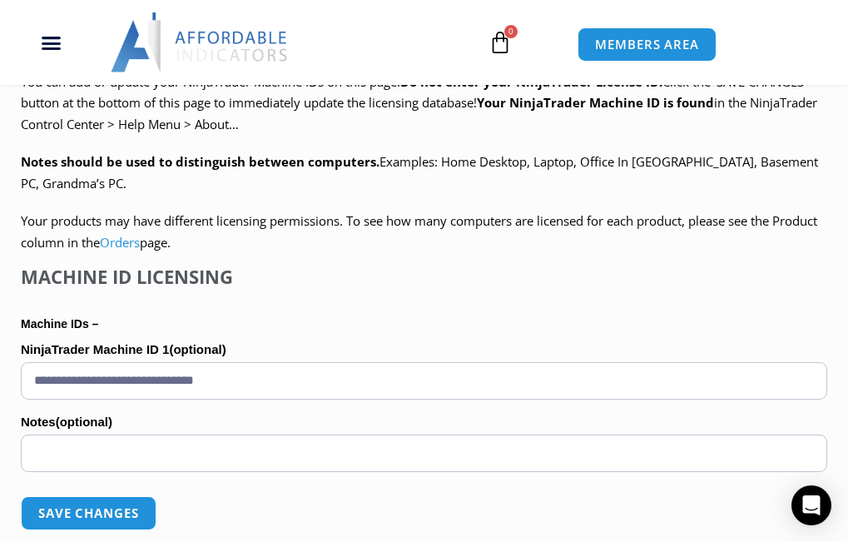
scroll to position [965, 0]
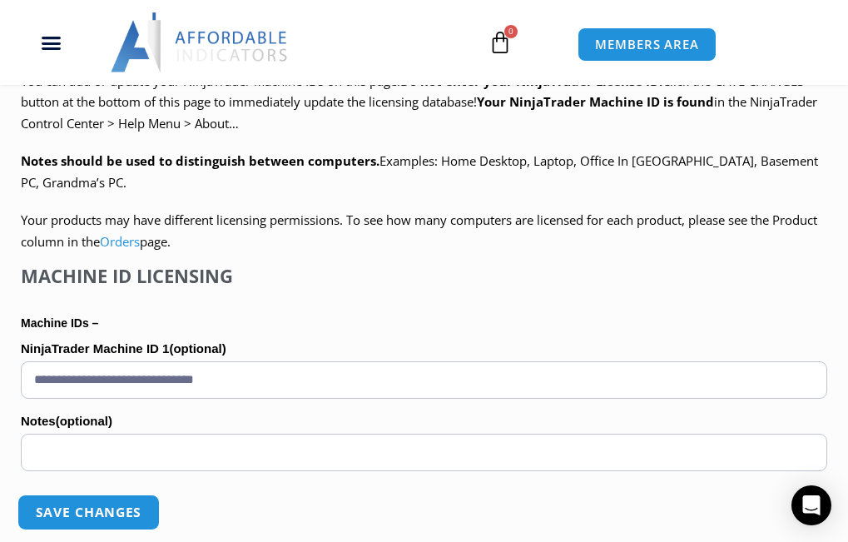
click at [116, 511] on button "Save changes" at bounding box center [88, 512] width 142 height 36
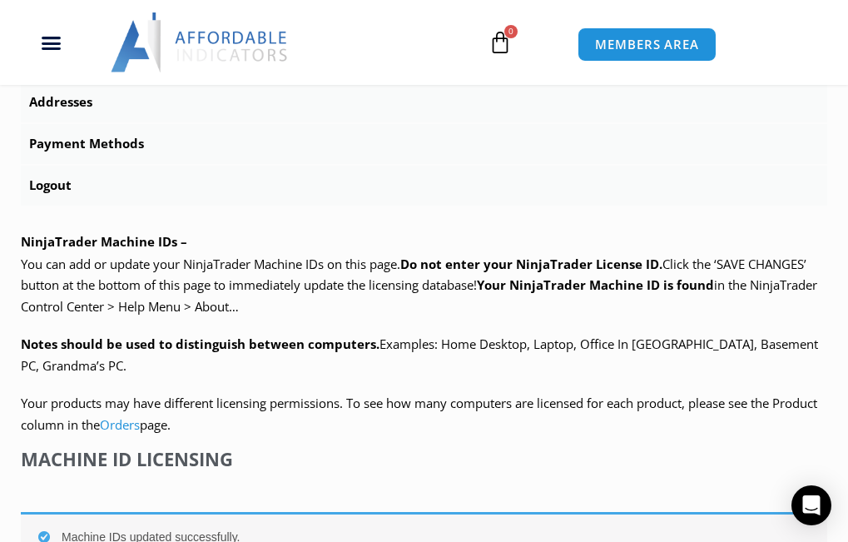
scroll to position [866, 0]
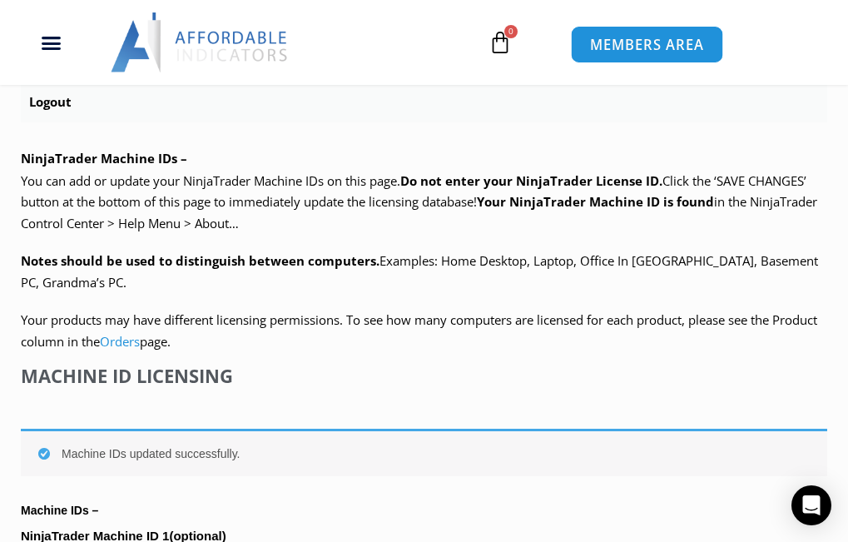
click at [659, 47] on span "MEMBERS AREA" at bounding box center [647, 44] width 114 height 14
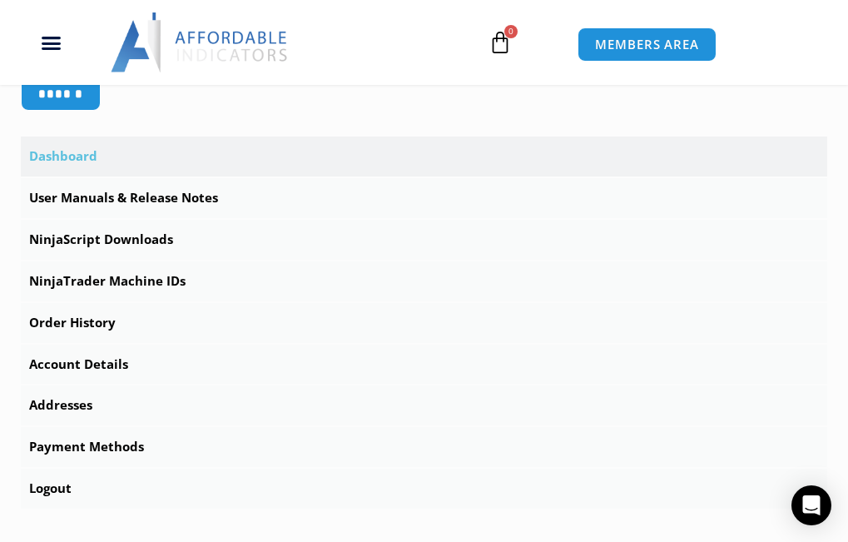
scroll to position [499, 0]
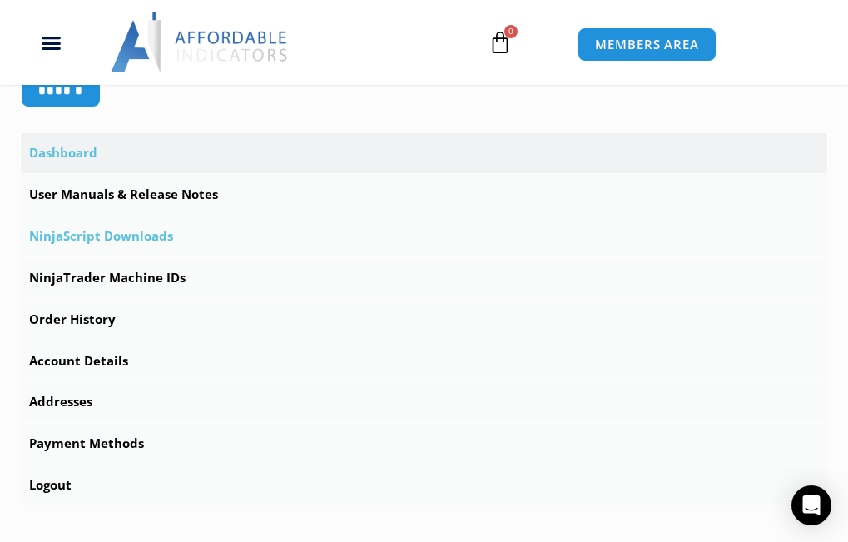
click at [130, 238] on link "NinjaScript Downloads" at bounding box center [424, 236] width 806 height 40
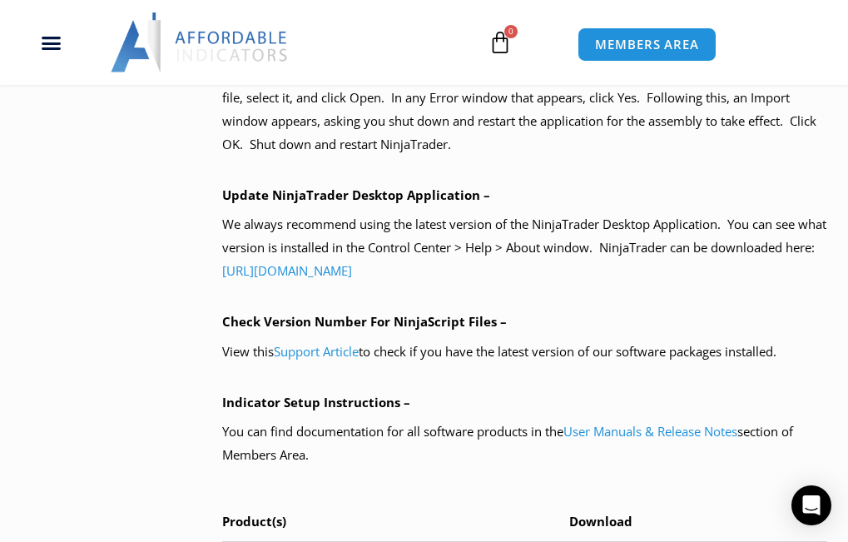
scroll to position [1265, 0]
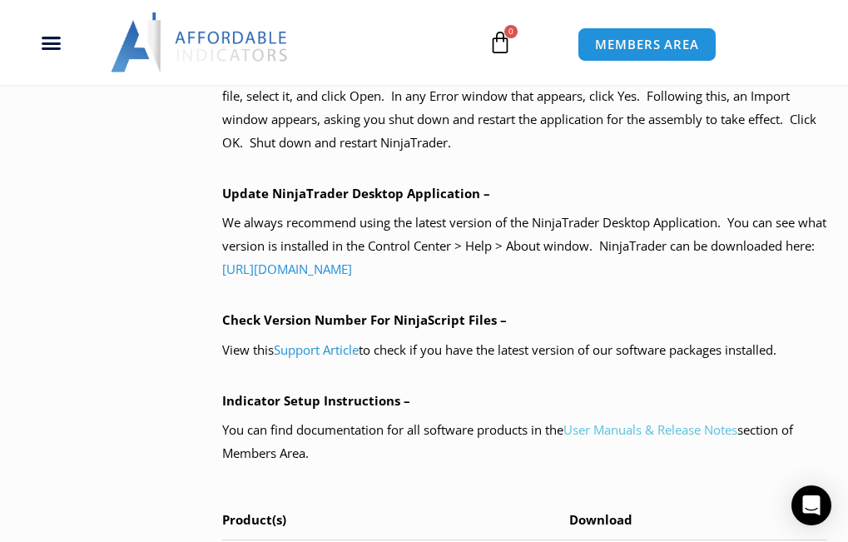
click at [597, 429] on link "User Manuals & Release Notes" at bounding box center [650, 429] width 174 height 17
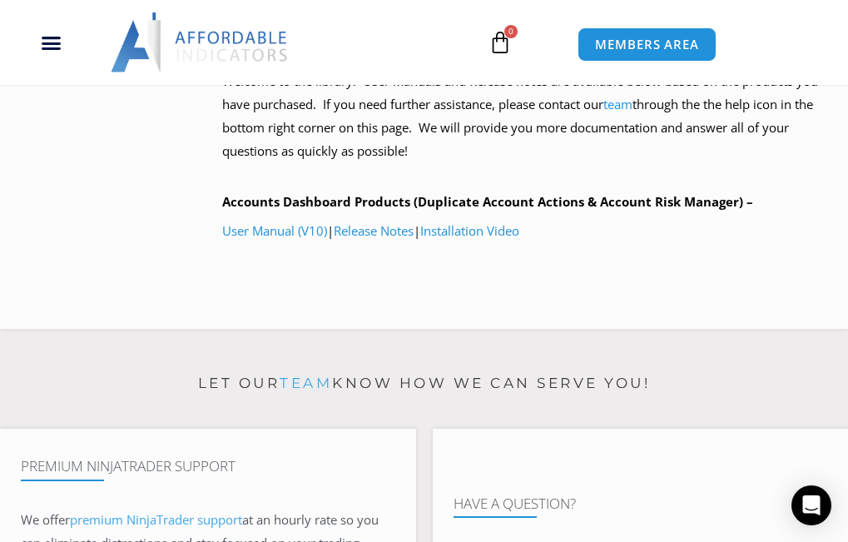
scroll to position [1004, 0]
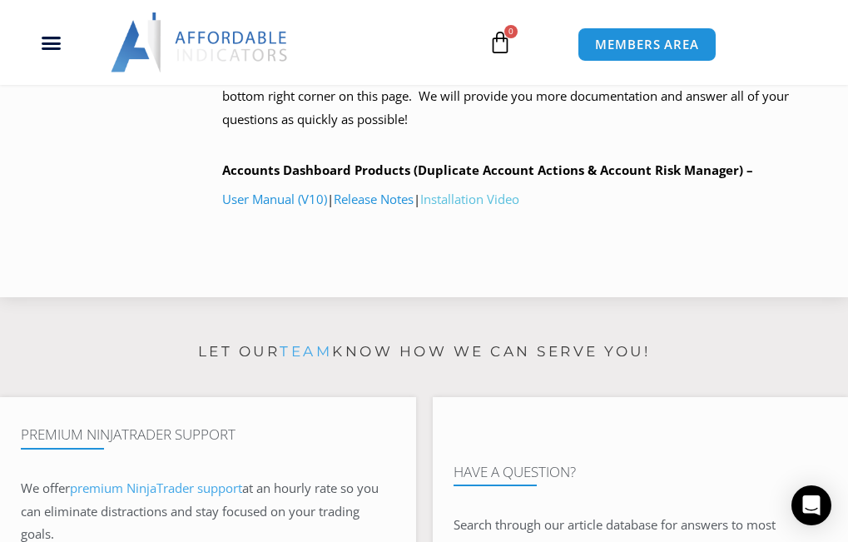
click at [498, 201] on link "Installation Video" at bounding box center [469, 199] width 99 height 17
click at [472, 196] on link "Installation Video" at bounding box center [469, 199] width 99 height 17
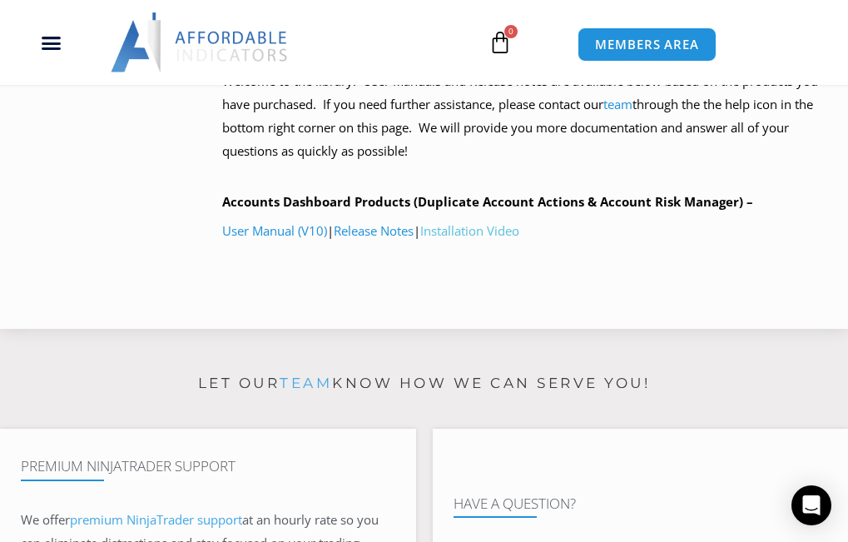
scroll to position [970, 0]
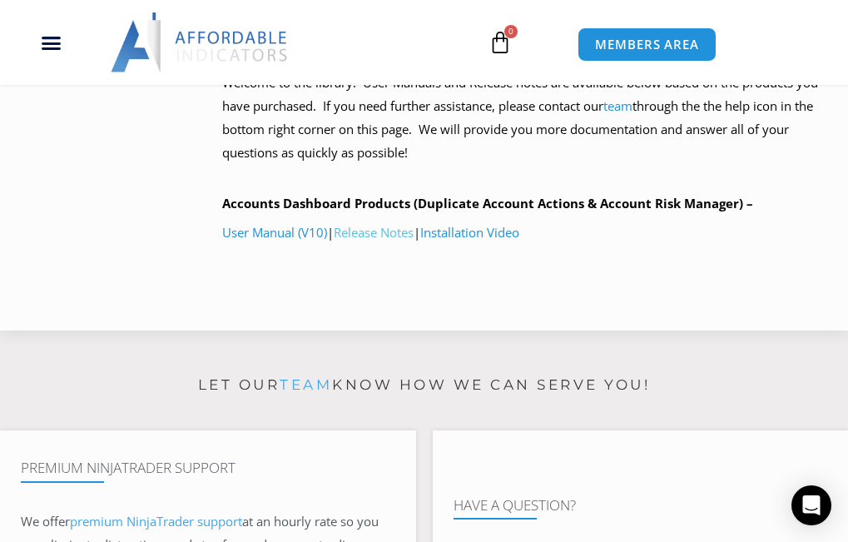
click at [348, 230] on link "Release Notes" at bounding box center [374, 232] width 80 height 17
click at [312, 229] on link "User Manual (V10)" at bounding box center [274, 232] width 105 height 17
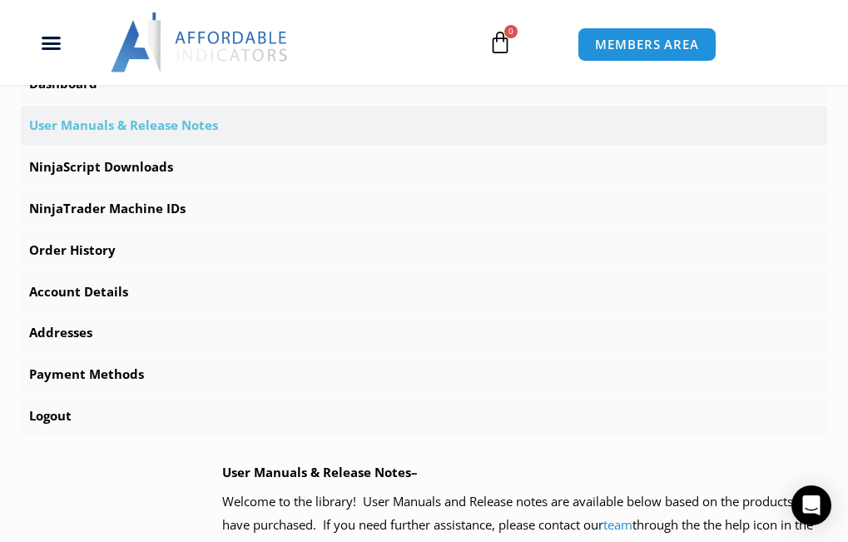
scroll to position [571, 0]
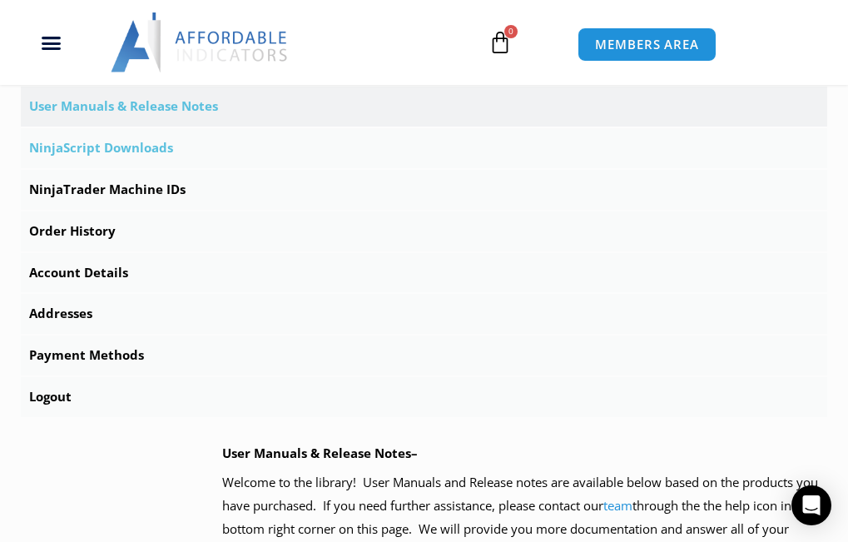
click at [140, 146] on link "NinjaScript Downloads" at bounding box center [424, 148] width 806 height 40
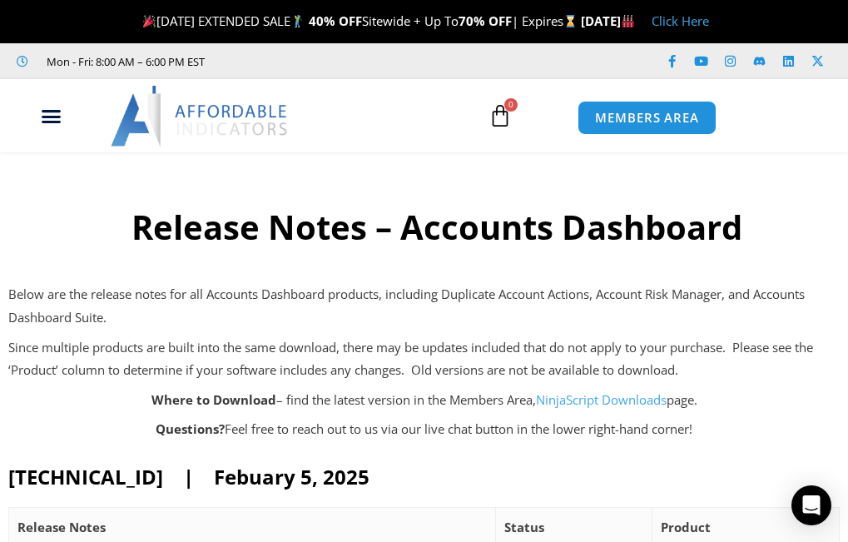
click at [191, 146] on div "About Contact Us Premium Support Team Partners NinjaTrader NinjaTrader FAQ Ninj…" at bounding box center [424, 115] width 848 height 73
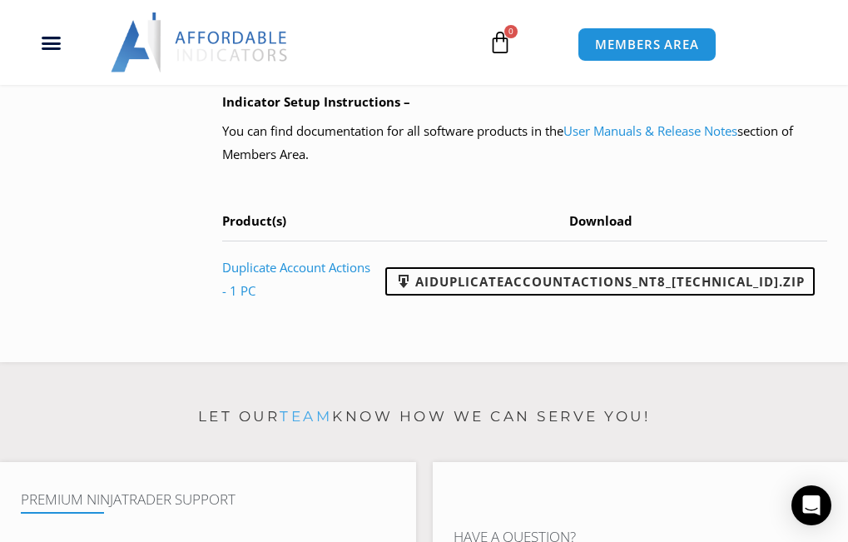
scroll to position [1565, 0]
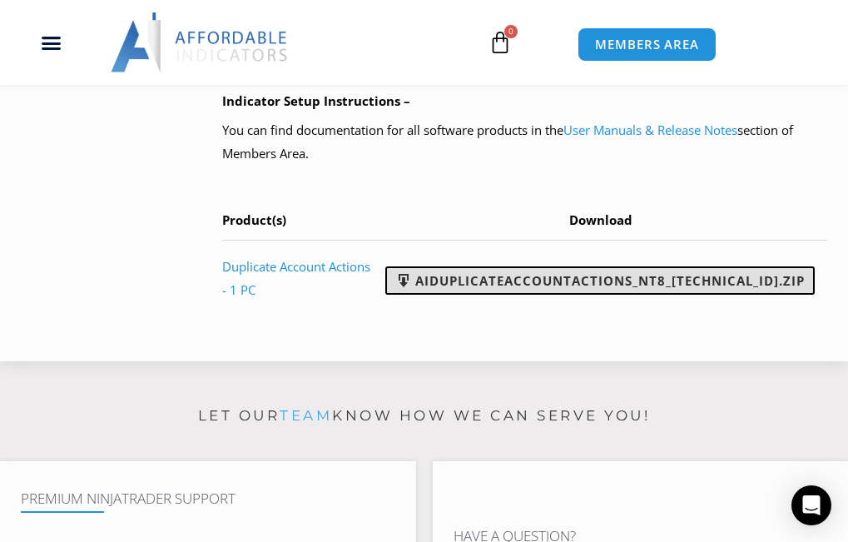
click at [530, 279] on link "AIDuplicateAccountActions_NT8_[TECHNICAL_ID].zip" at bounding box center [599, 280] width 429 height 28
